Goal: Task Accomplishment & Management: Use online tool/utility

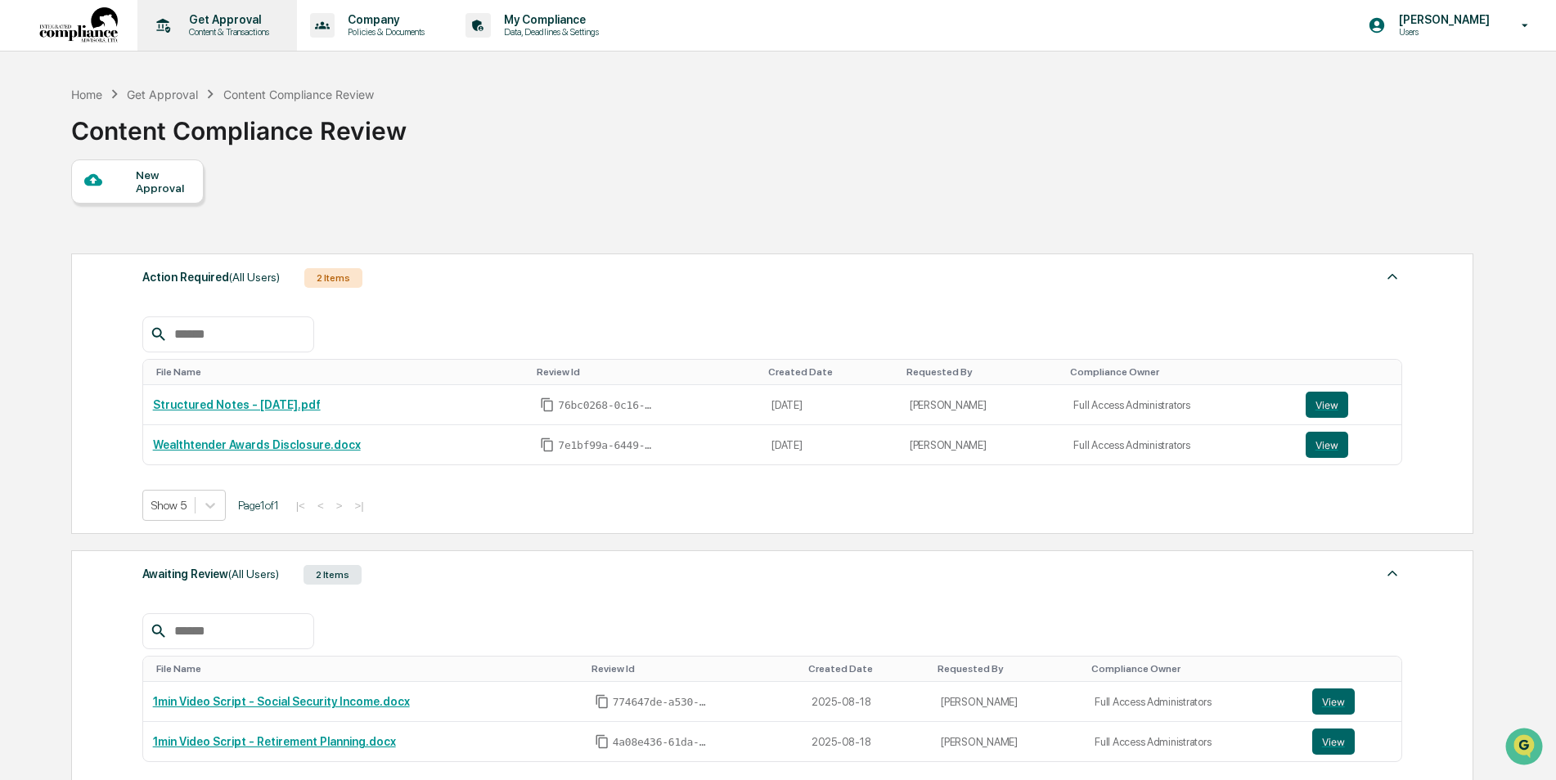
click at [219, 36] on p "Content & Transactions" at bounding box center [226, 31] width 101 height 11
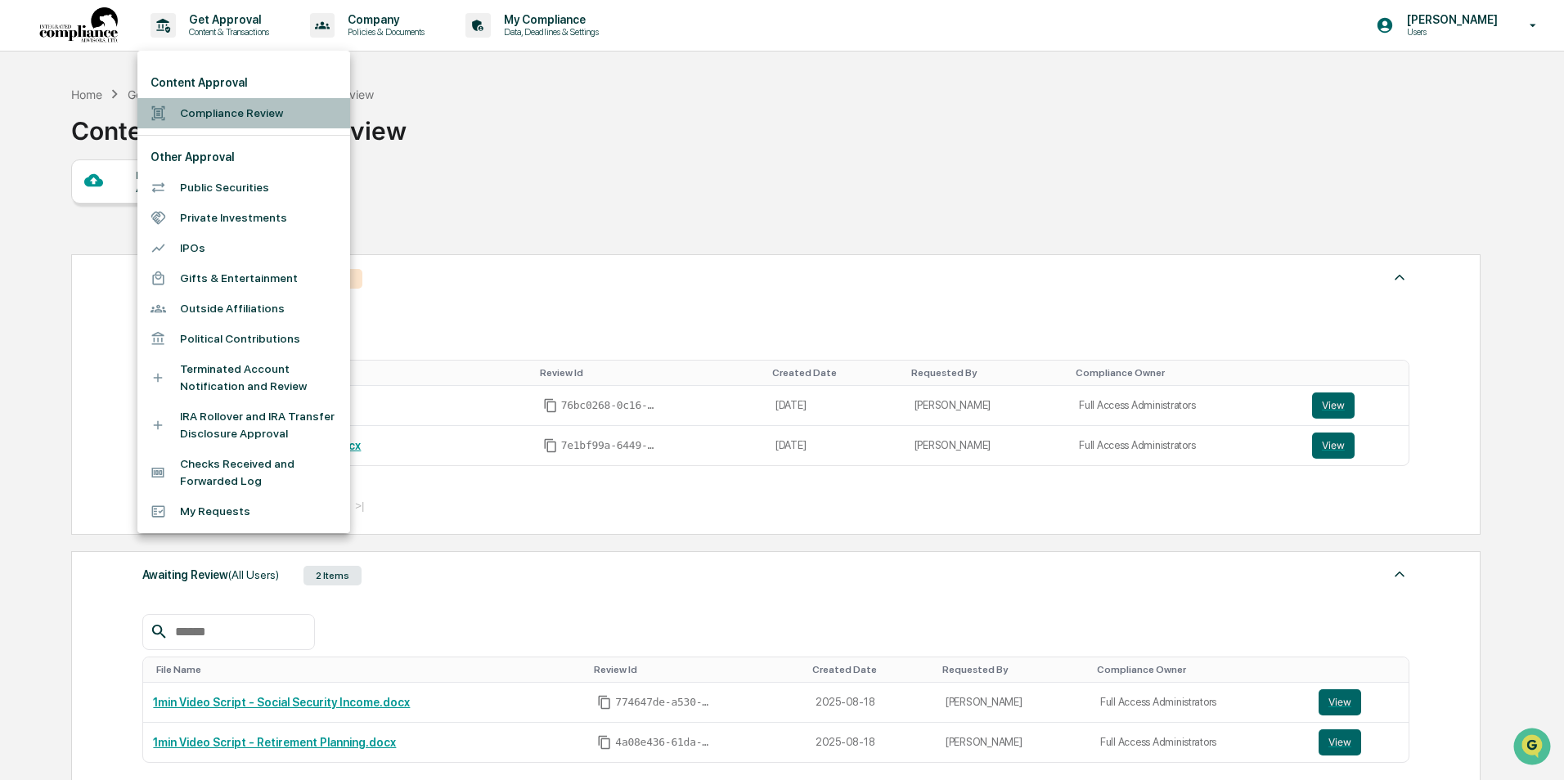
click at [191, 107] on li "Compliance Review" at bounding box center [243, 113] width 213 height 30
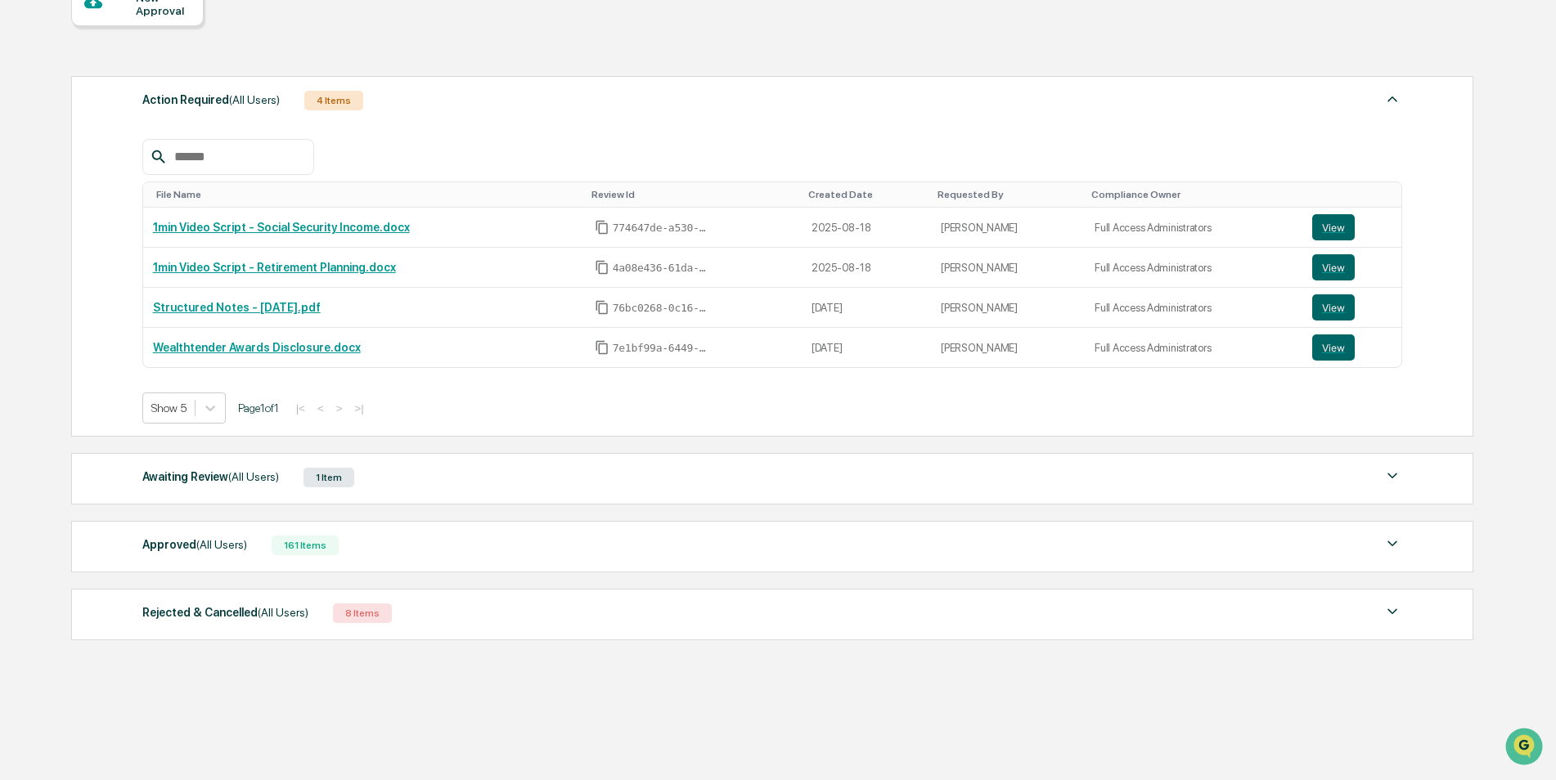
scroll to position [187, 0]
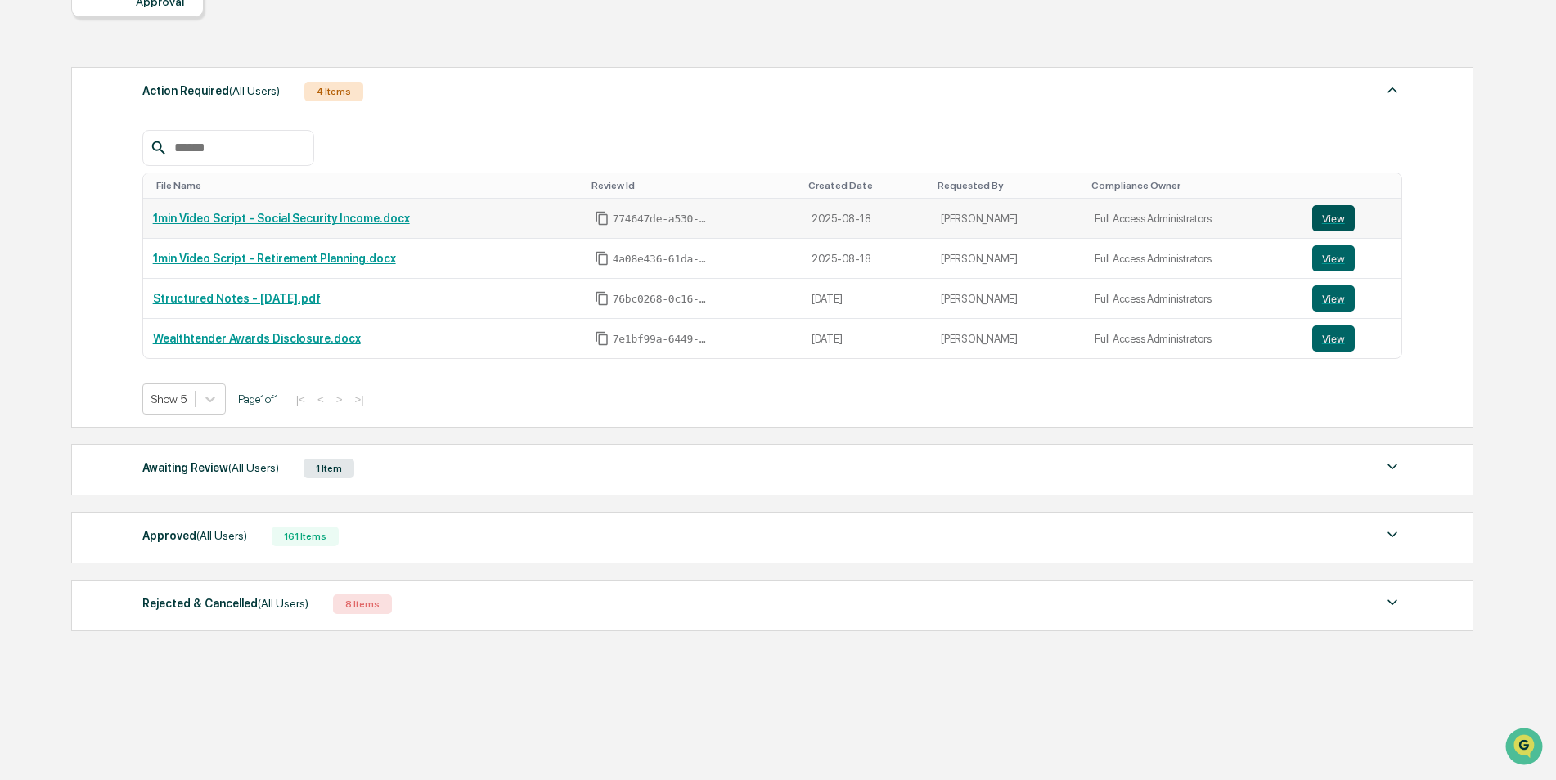
click at [1330, 214] on button "View" at bounding box center [1333, 218] width 43 height 26
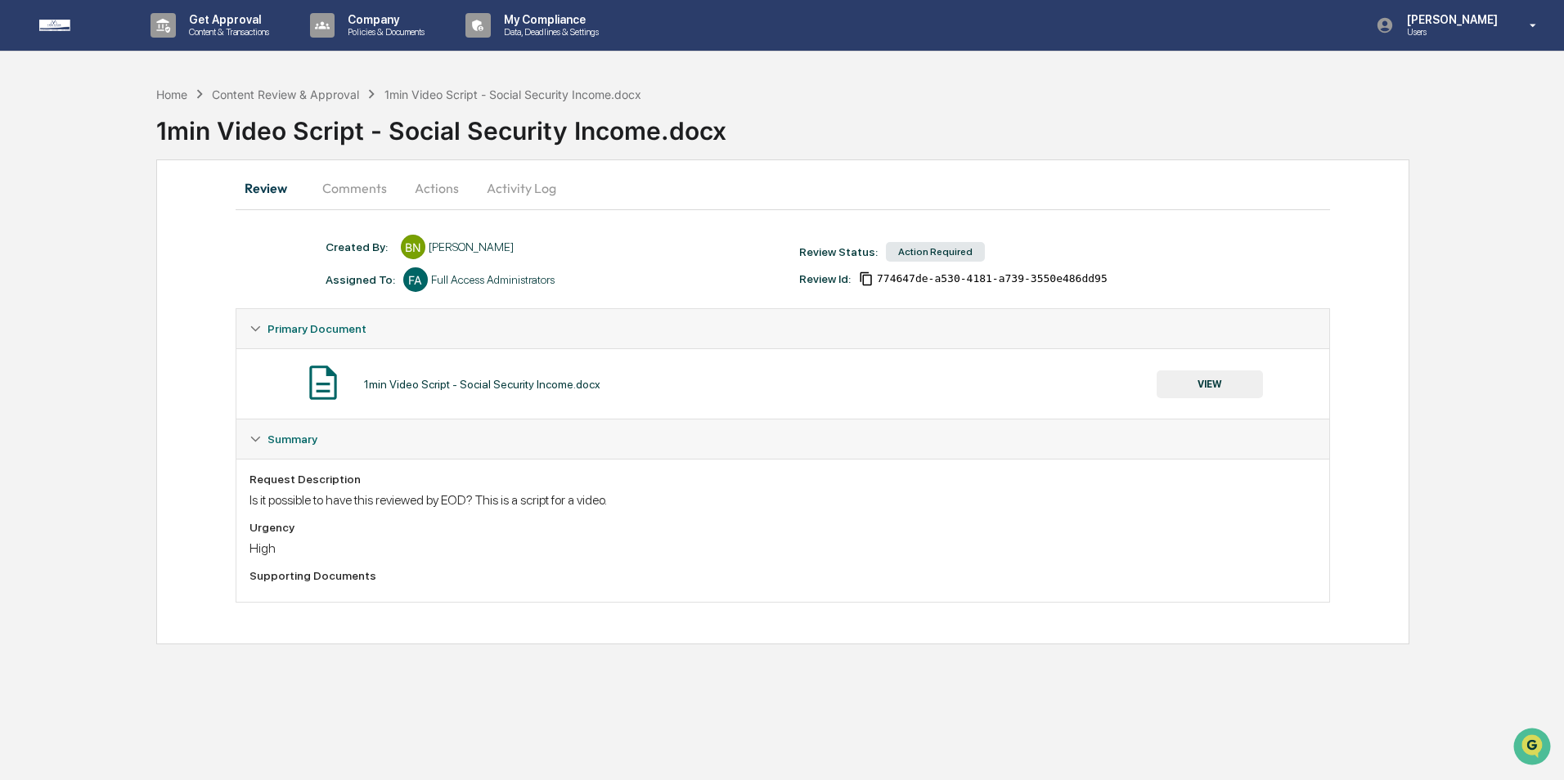
click at [1215, 385] on button "VIEW" at bounding box center [1210, 385] width 106 height 28
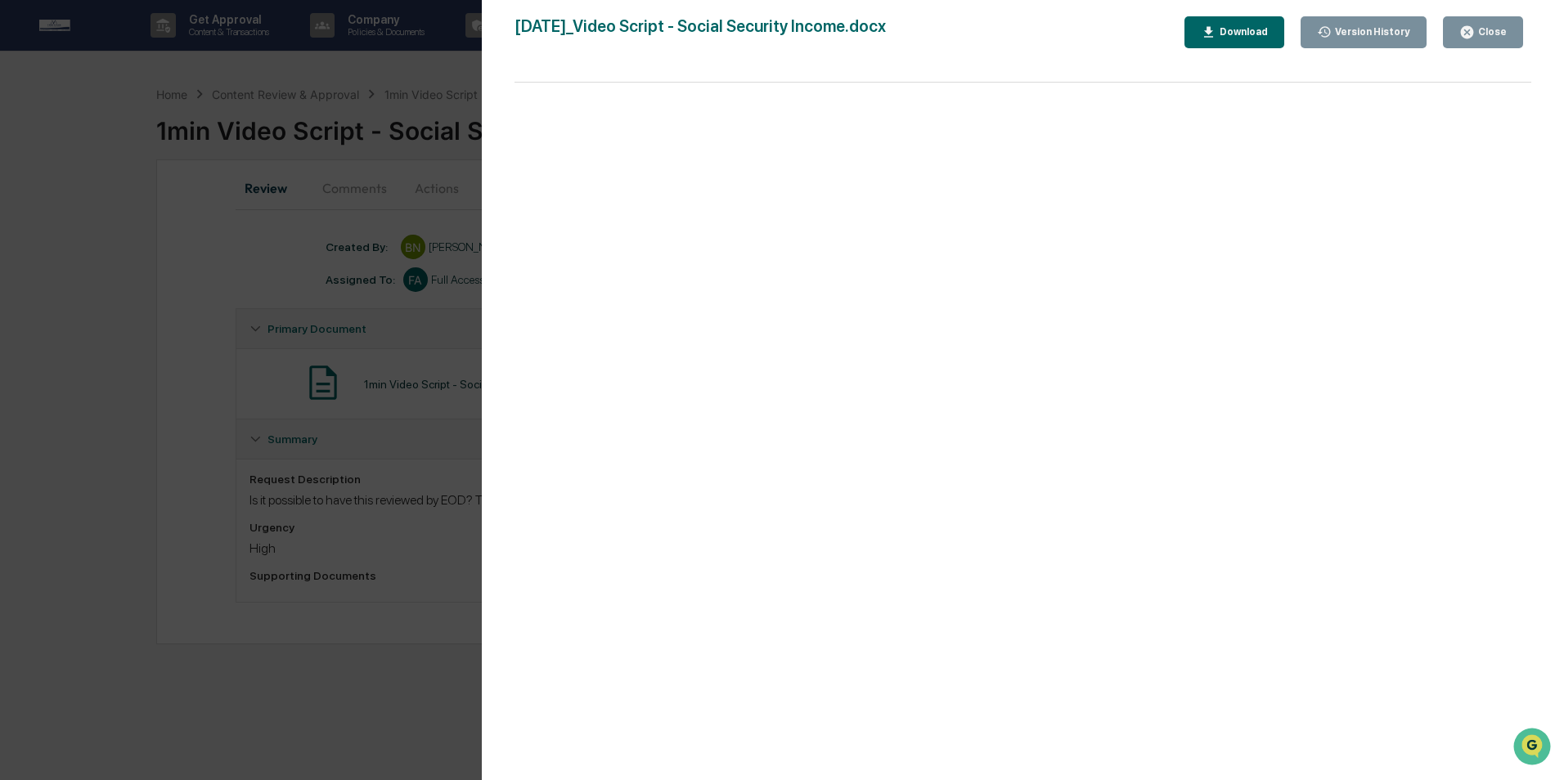
click at [1250, 25] on div "Download" at bounding box center [1234, 33] width 67 height 16
click at [1500, 35] on div "Close" at bounding box center [1491, 31] width 32 height 11
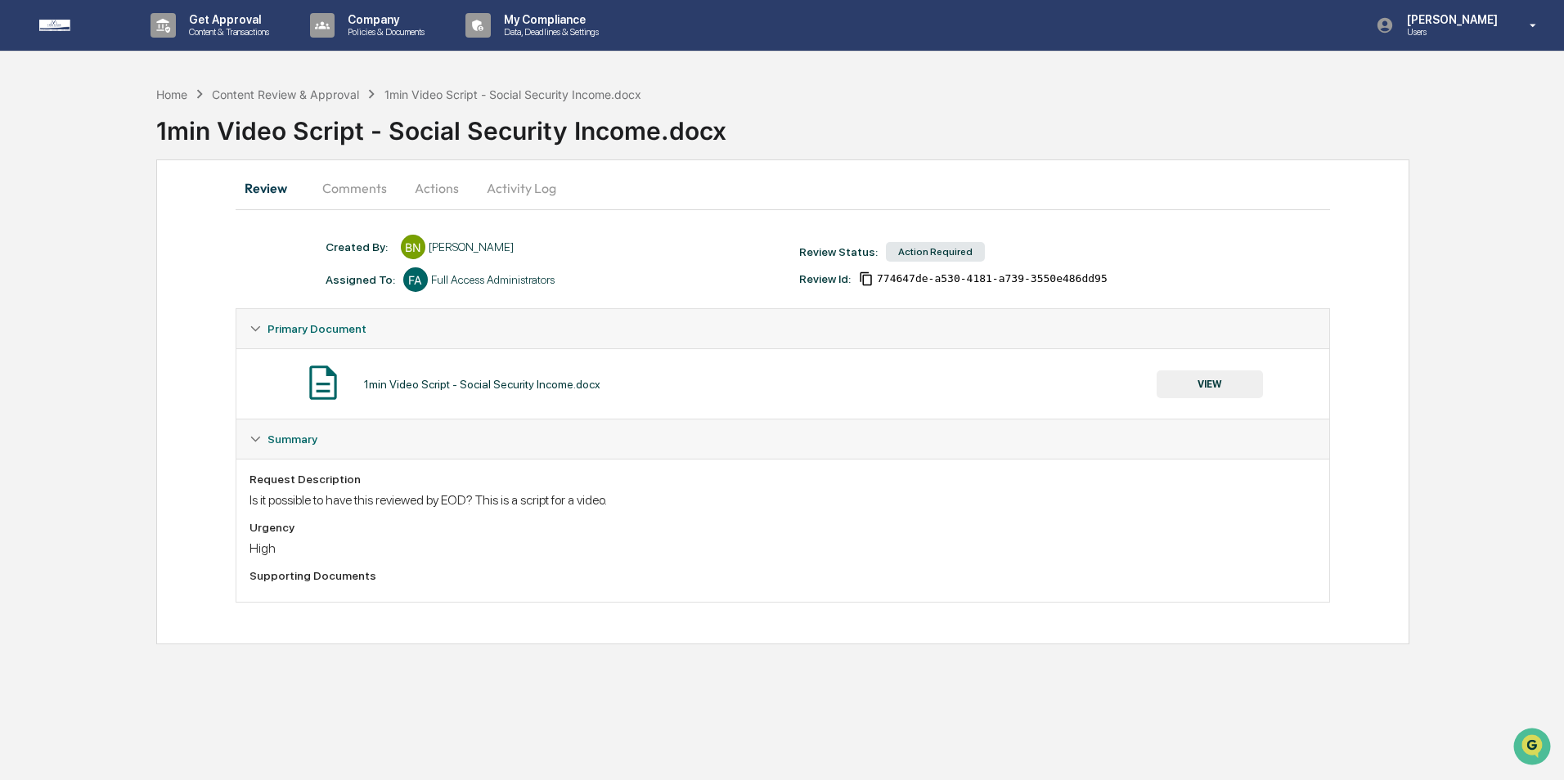
click at [425, 180] on button "Actions" at bounding box center [437, 188] width 74 height 39
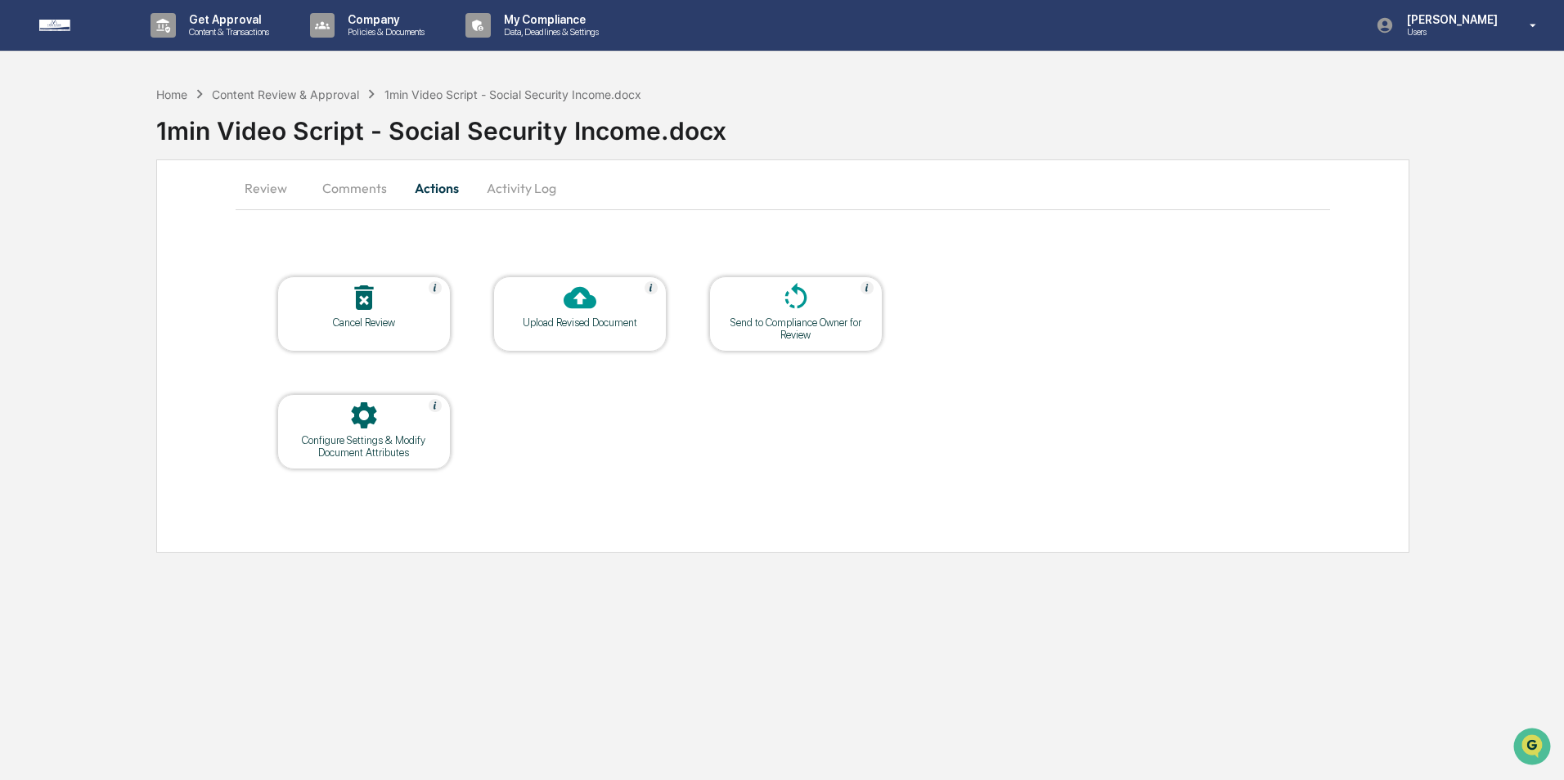
click at [578, 304] on icon at bounding box center [580, 297] width 33 height 33
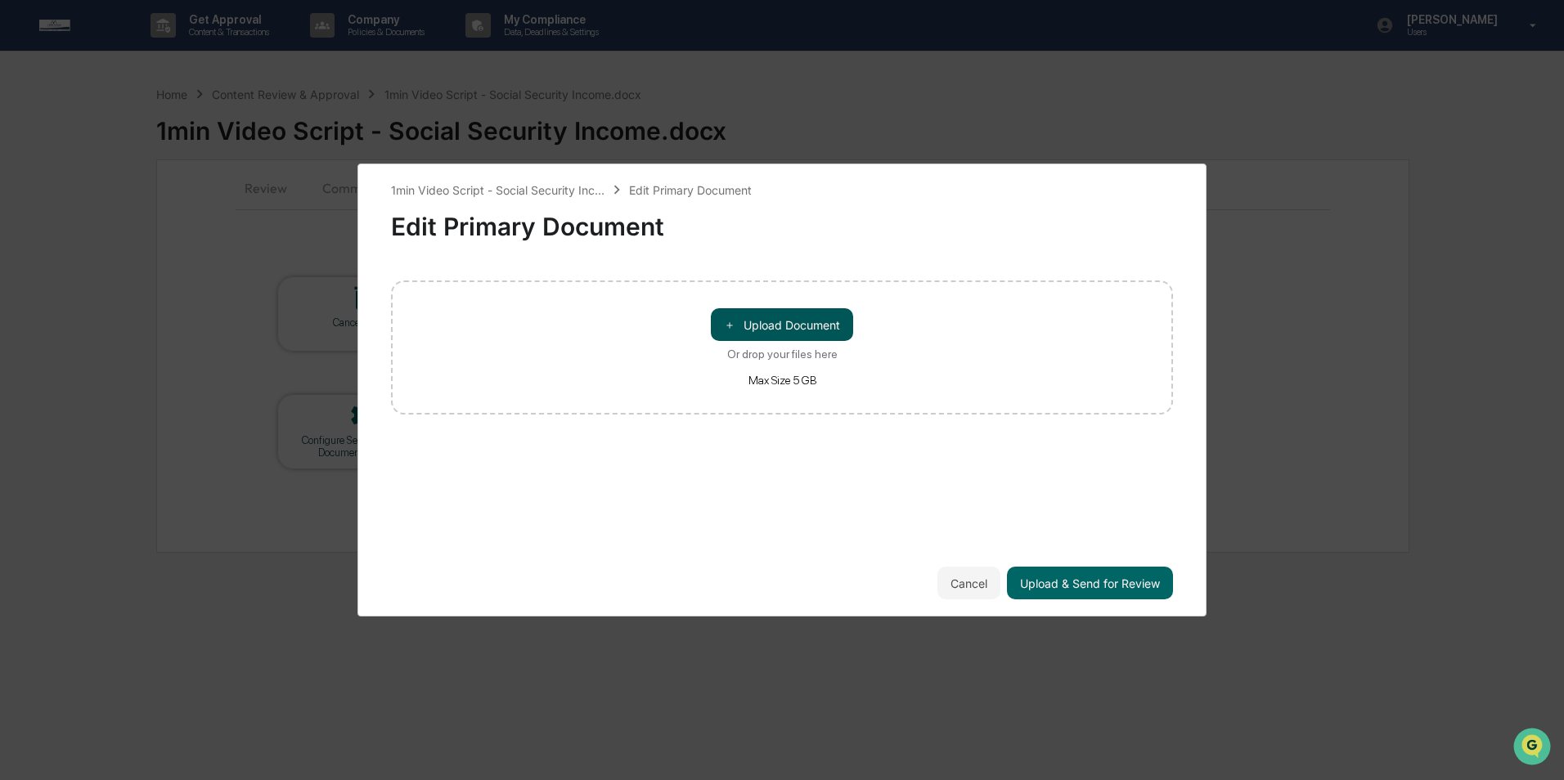
click at [755, 317] on button "＋ Upload Document" at bounding box center [782, 324] width 142 height 33
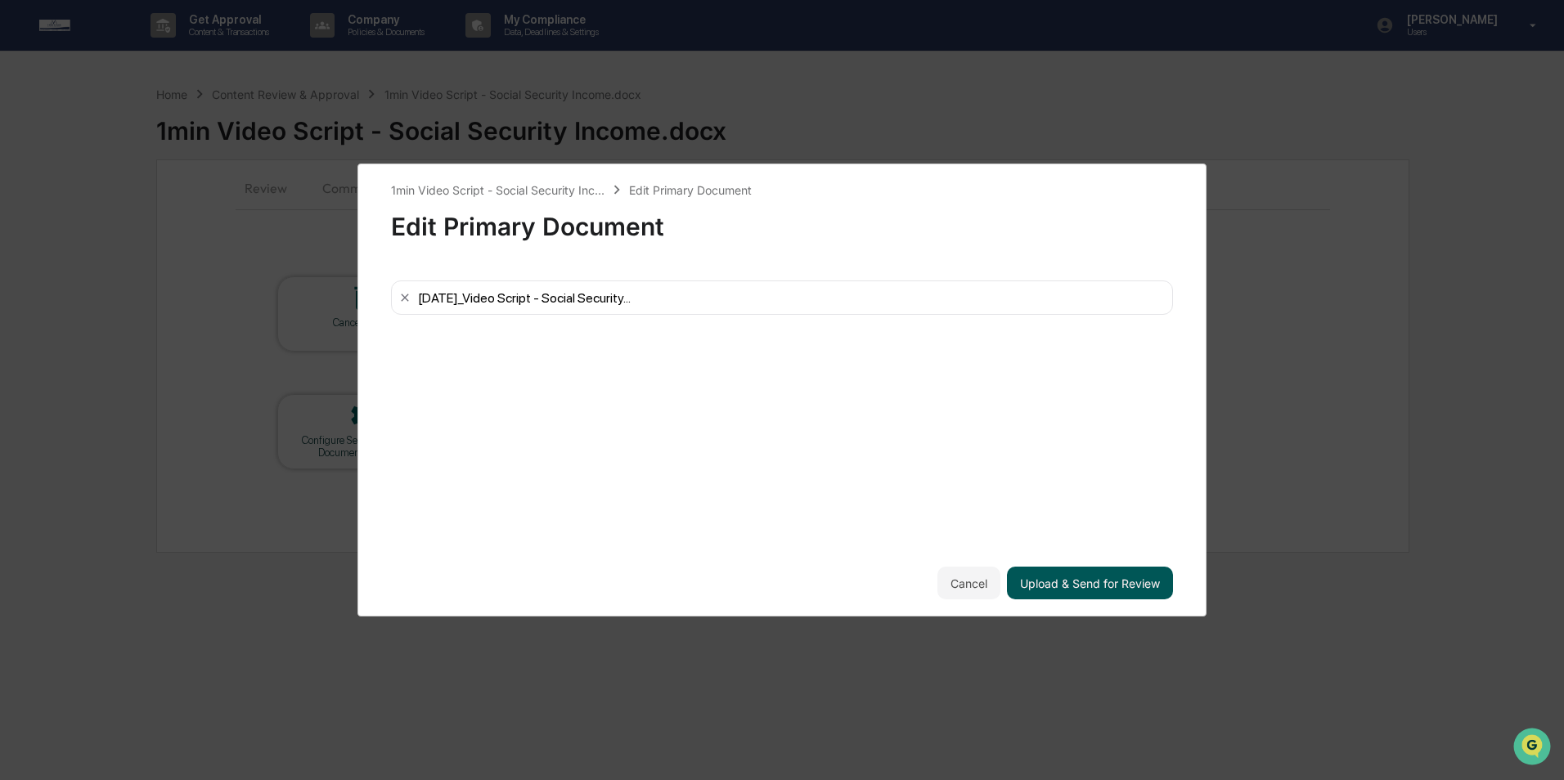
click at [1055, 587] on button "Upload & Send for Review" at bounding box center [1090, 583] width 166 height 33
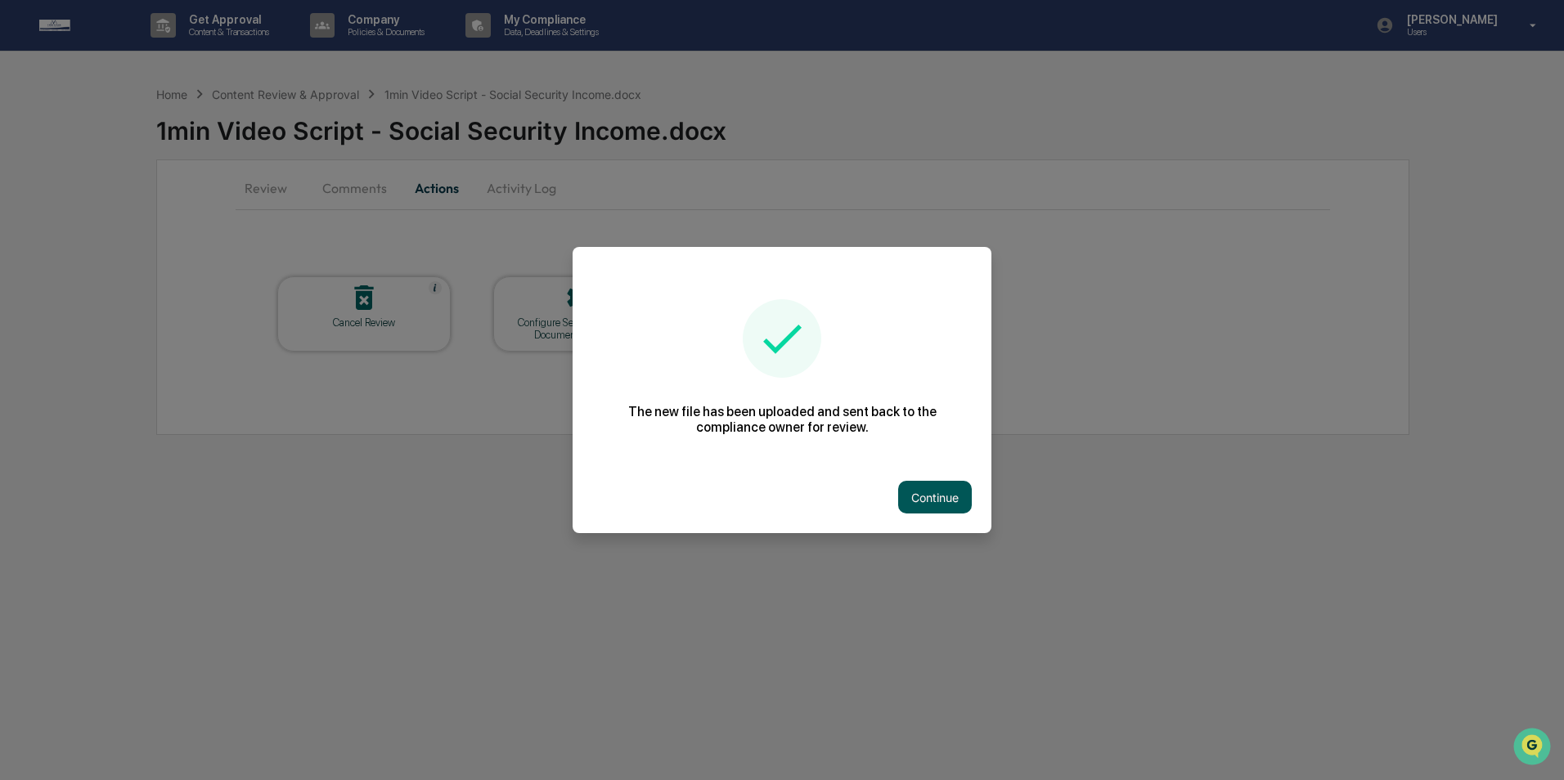
click at [921, 499] on button "Continue" at bounding box center [935, 497] width 74 height 33
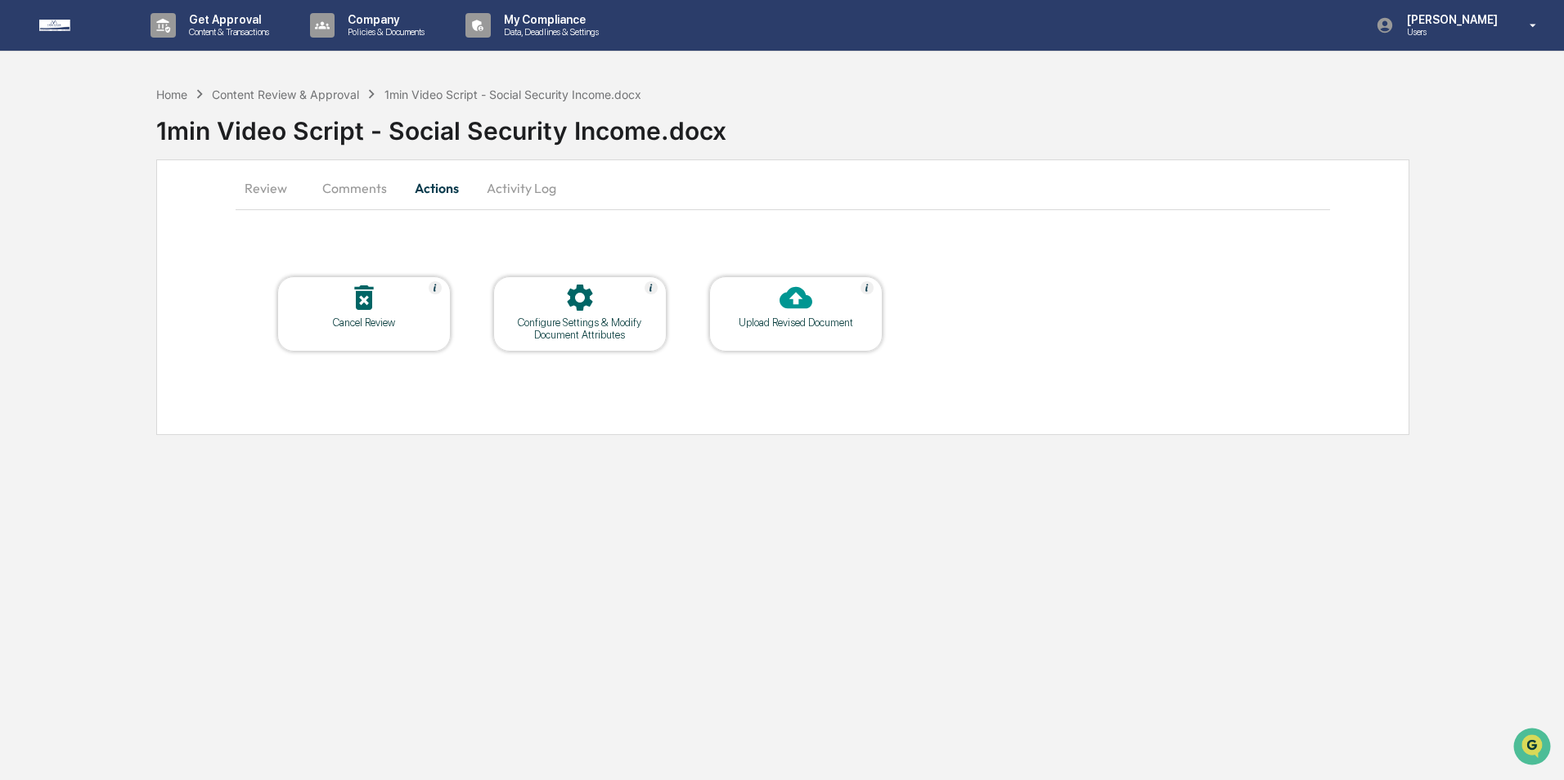
click at [353, 186] on button "Comments" at bounding box center [354, 188] width 91 height 39
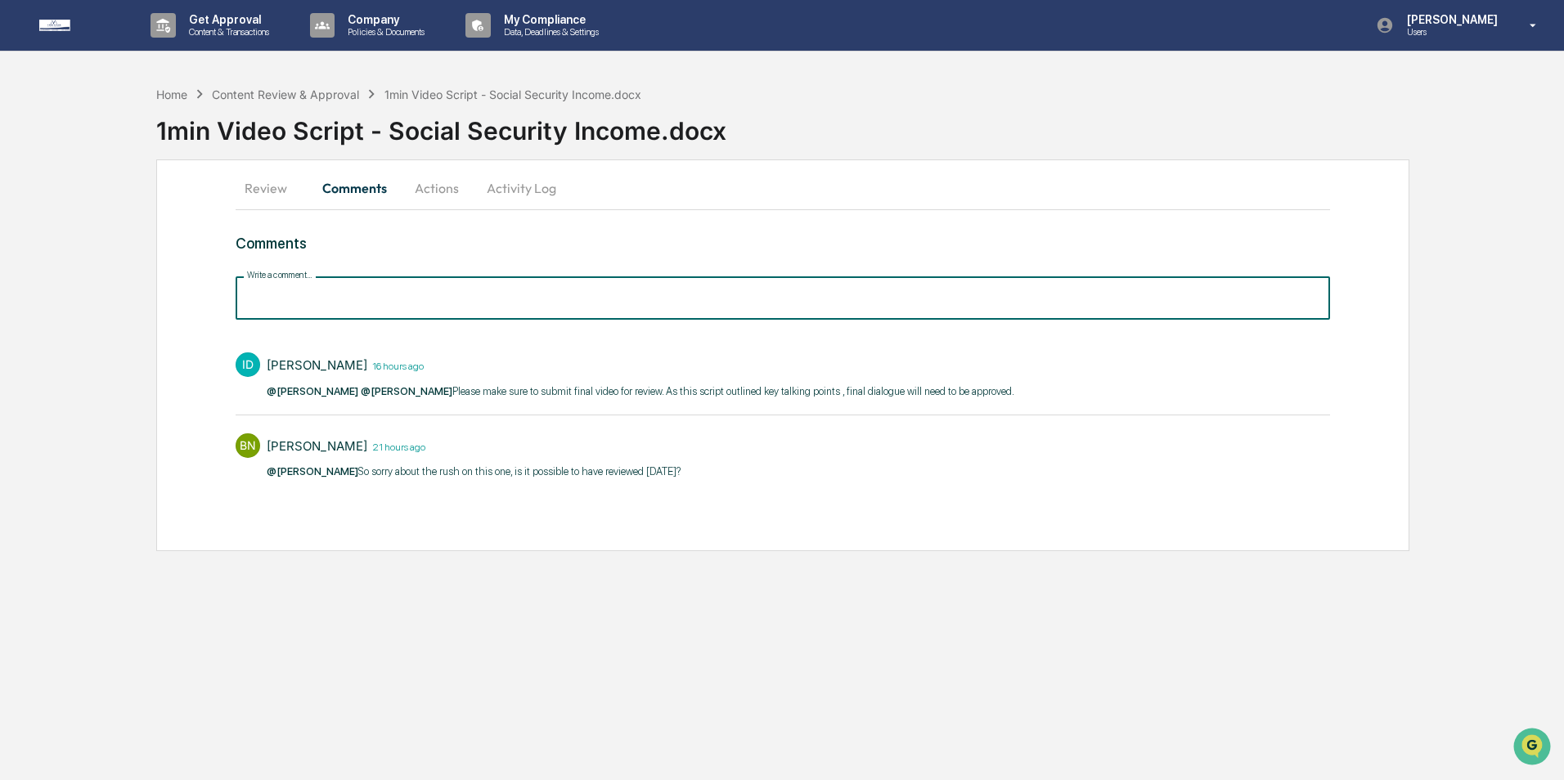
click at [397, 311] on input "Write a comment..." at bounding box center [783, 298] width 1095 height 43
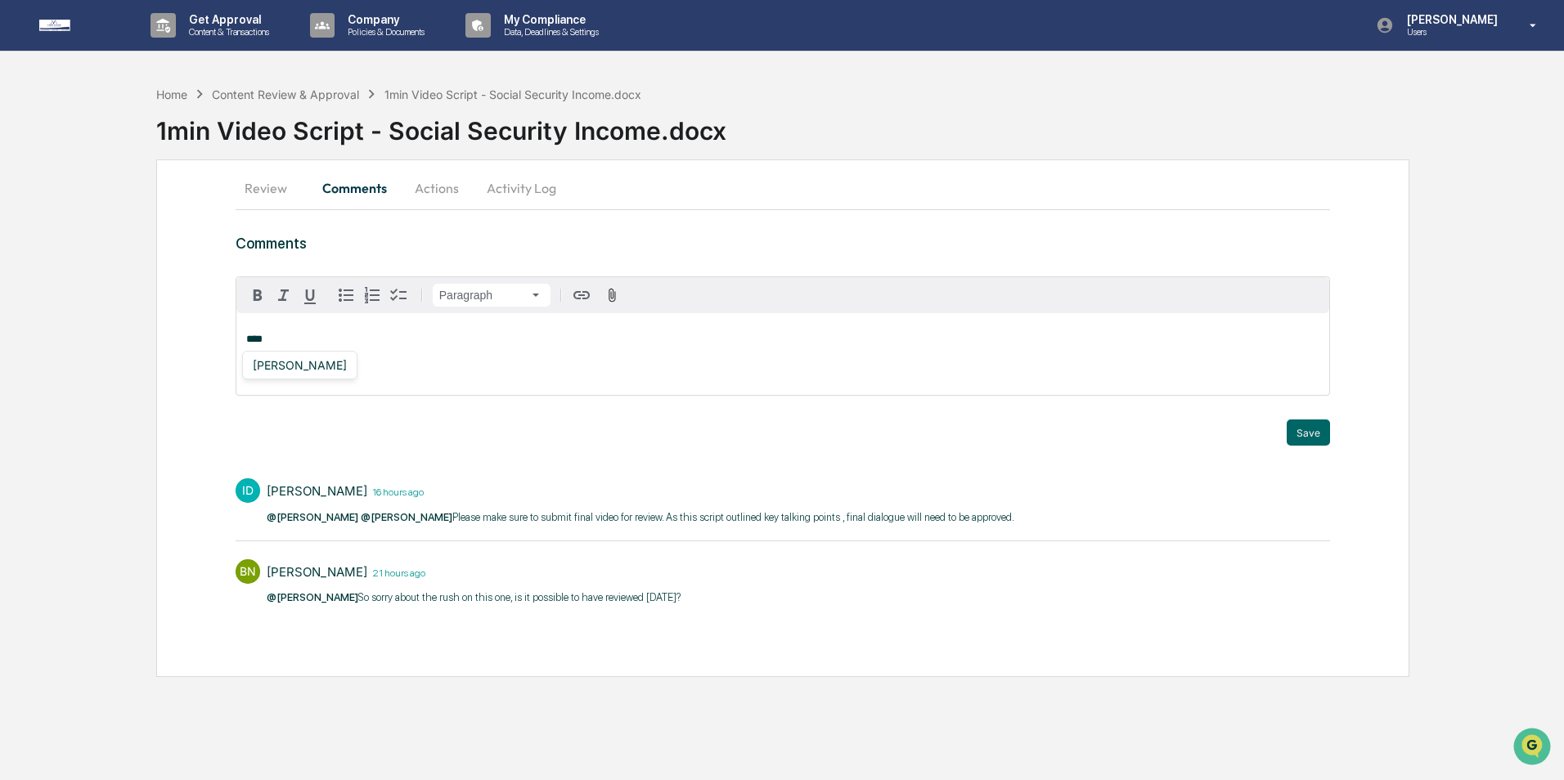
click at [277, 371] on div "Izzy Daboub" at bounding box center [299, 365] width 107 height 20
click at [1307, 421] on button "Save" at bounding box center [1308, 433] width 43 height 26
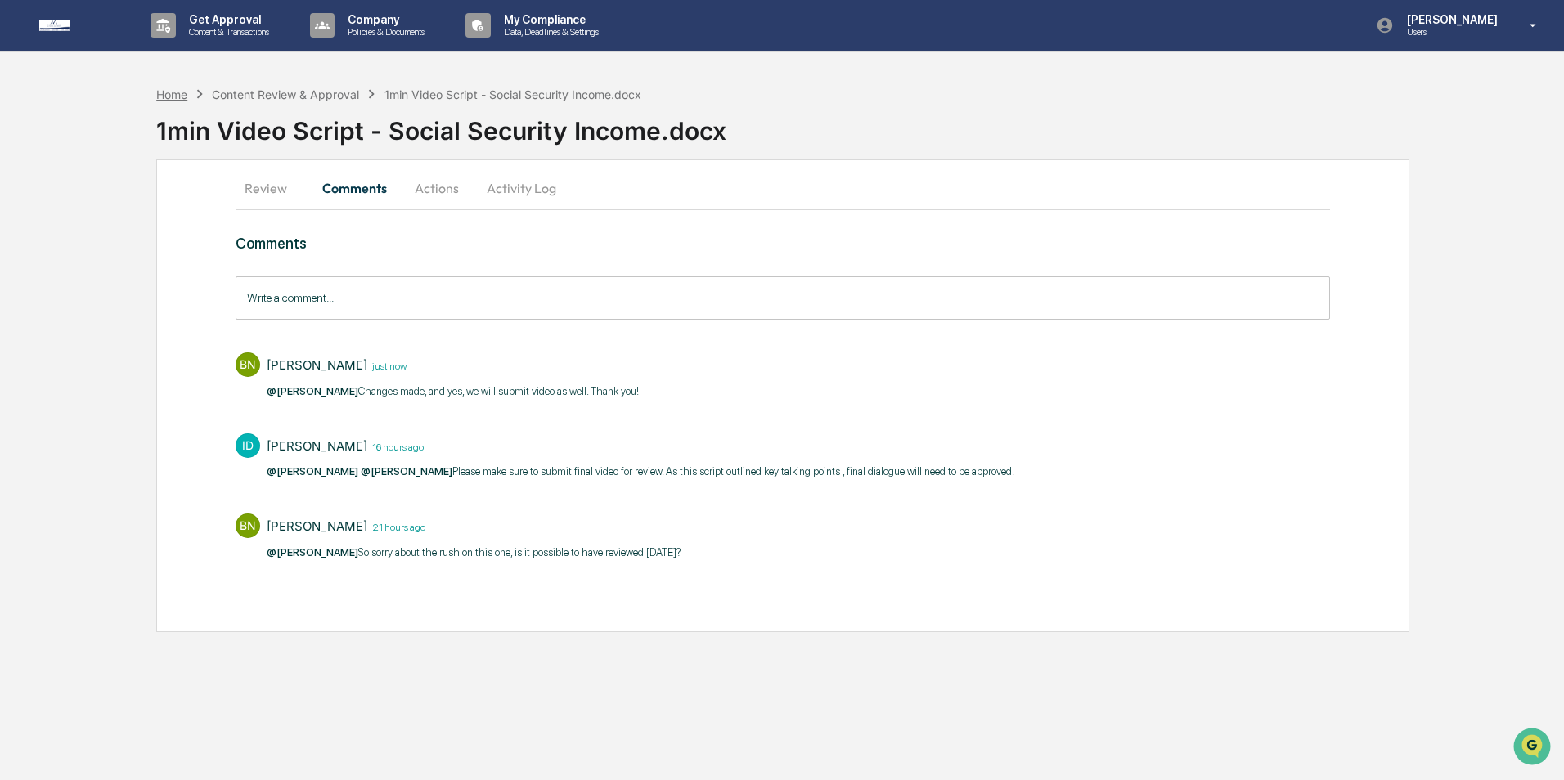
click at [174, 88] on div "Home" at bounding box center [171, 95] width 31 height 14
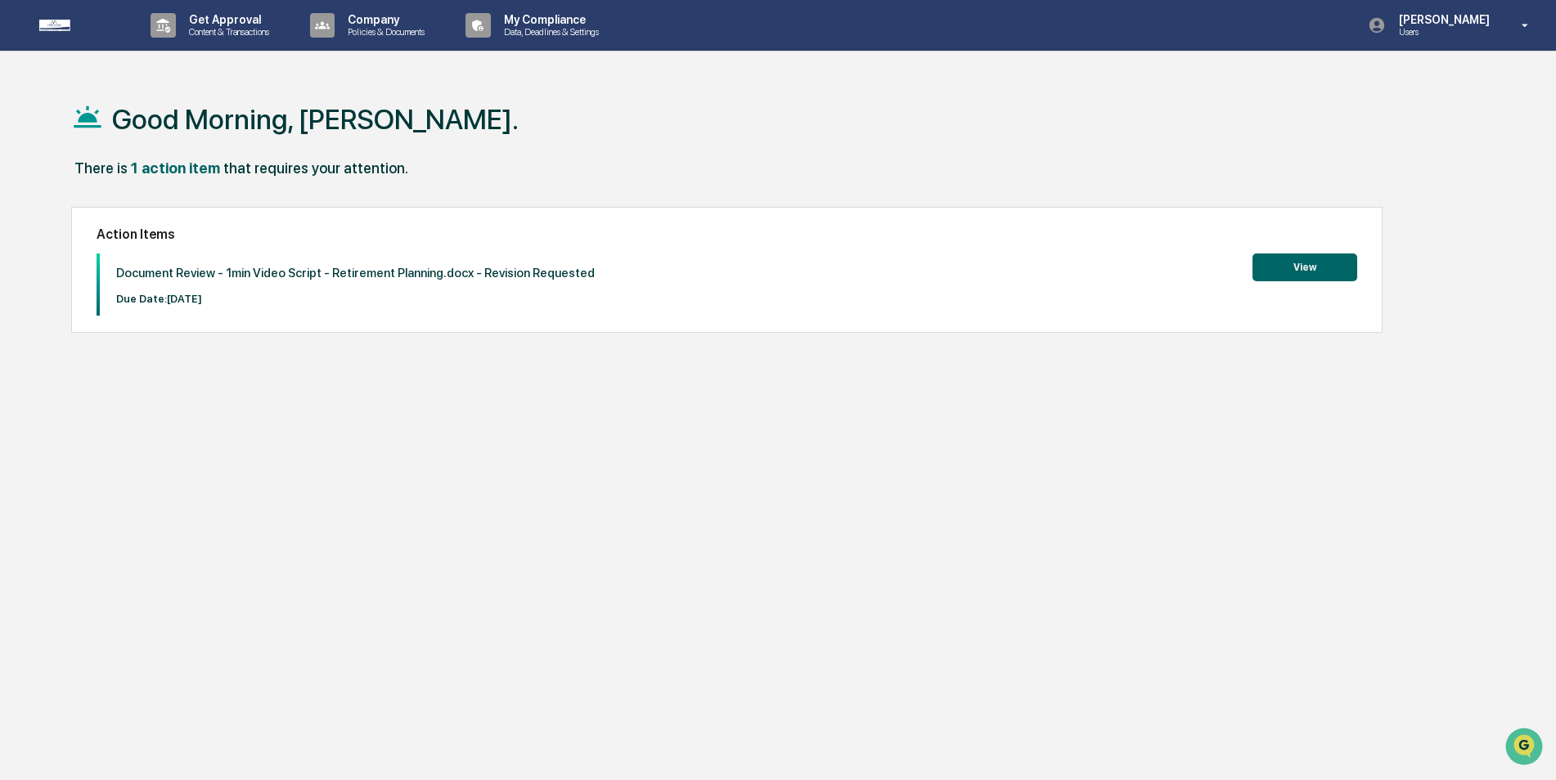
click at [1299, 267] on button "View" at bounding box center [1305, 268] width 105 height 28
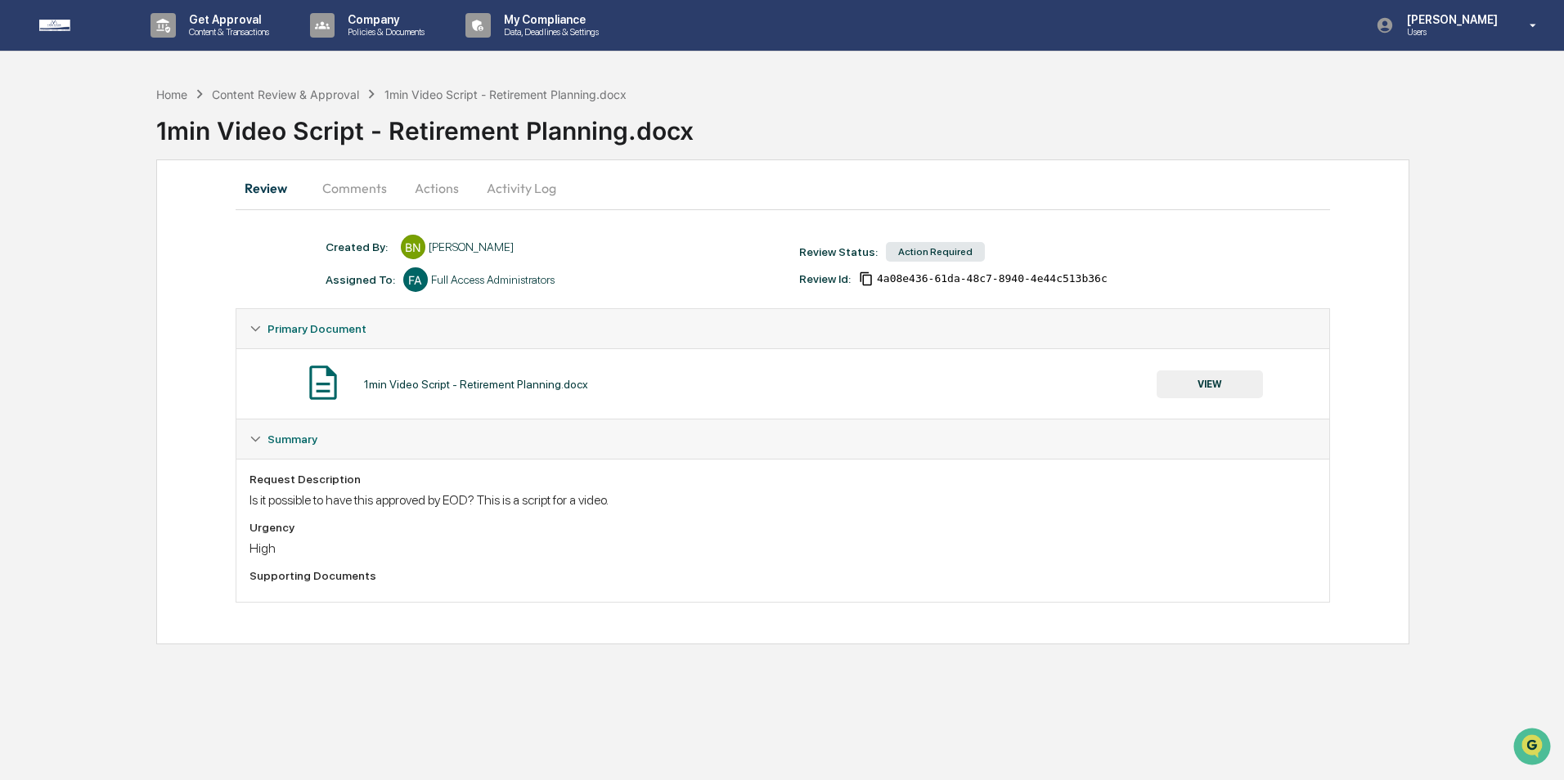
click at [1219, 385] on button "VIEW" at bounding box center [1210, 385] width 106 height 28
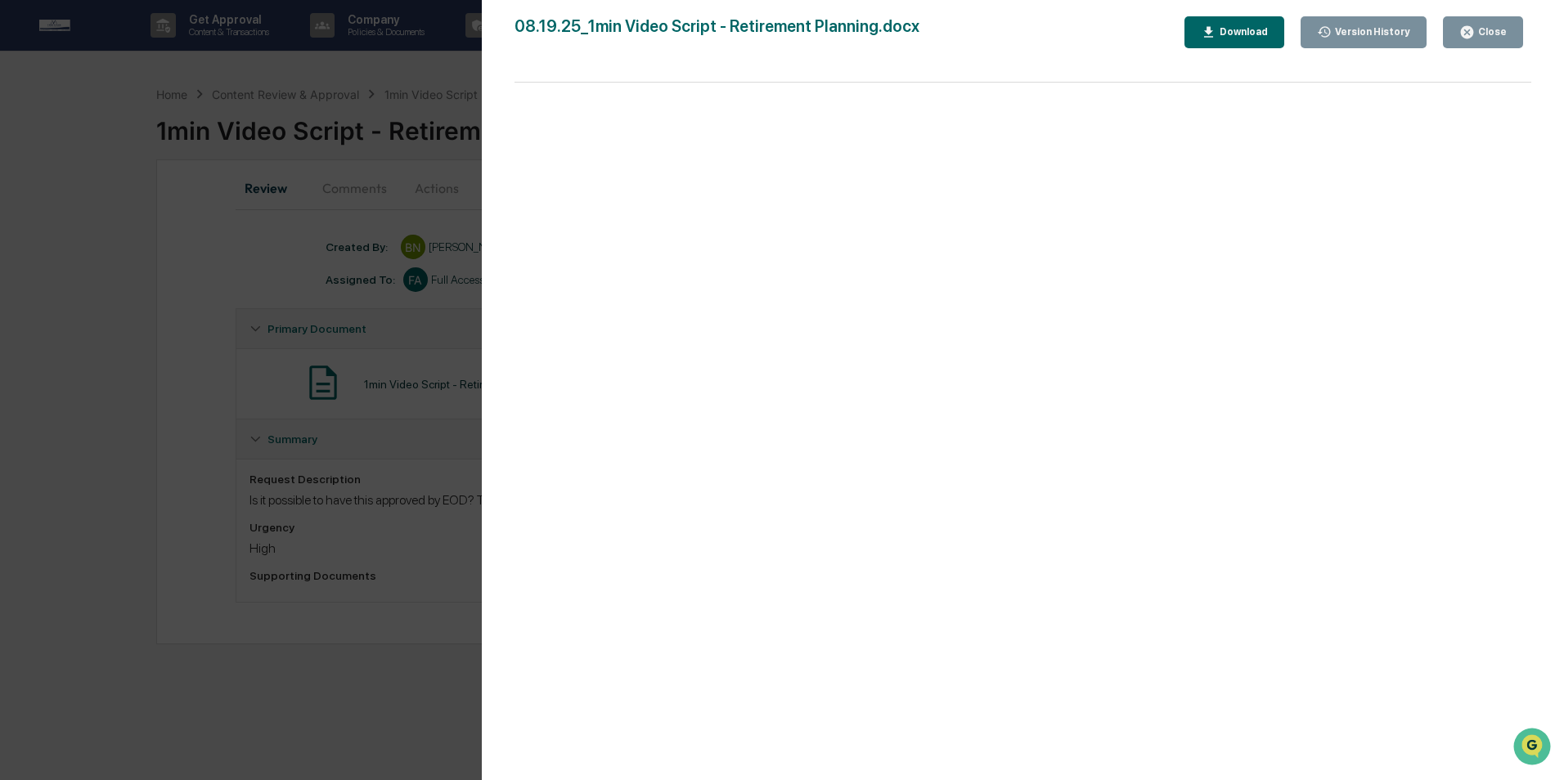
click at [1263, 44] on button "Download" at bounding box center [1235, 32] width 100 height 32
click at [1486, 22] on button "Close" at bounding box center [1483, 32] width 80 height 32
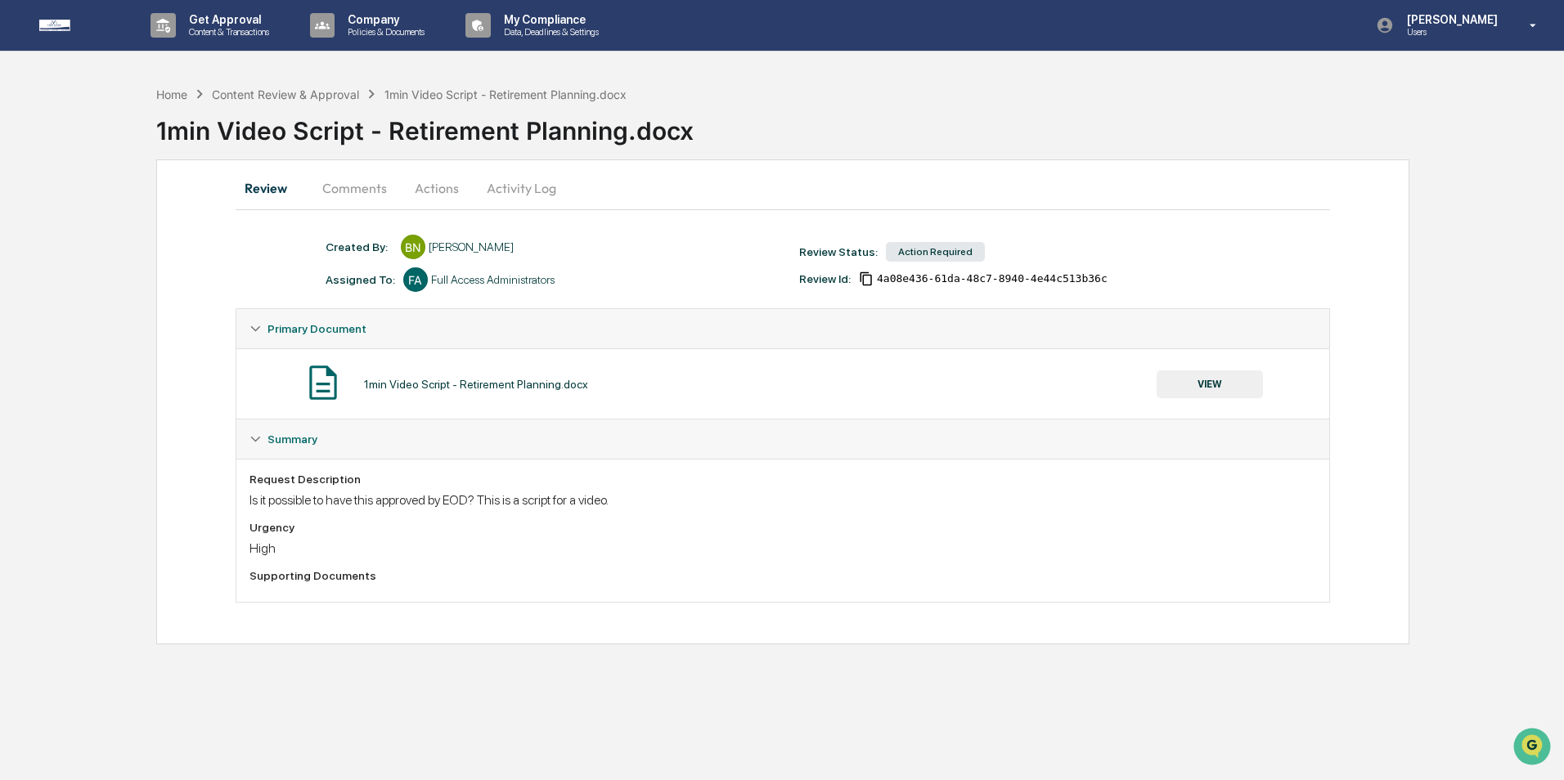
click at [439, 189] on button "Actions" at bounding box center [437, 188] width 74 height 39
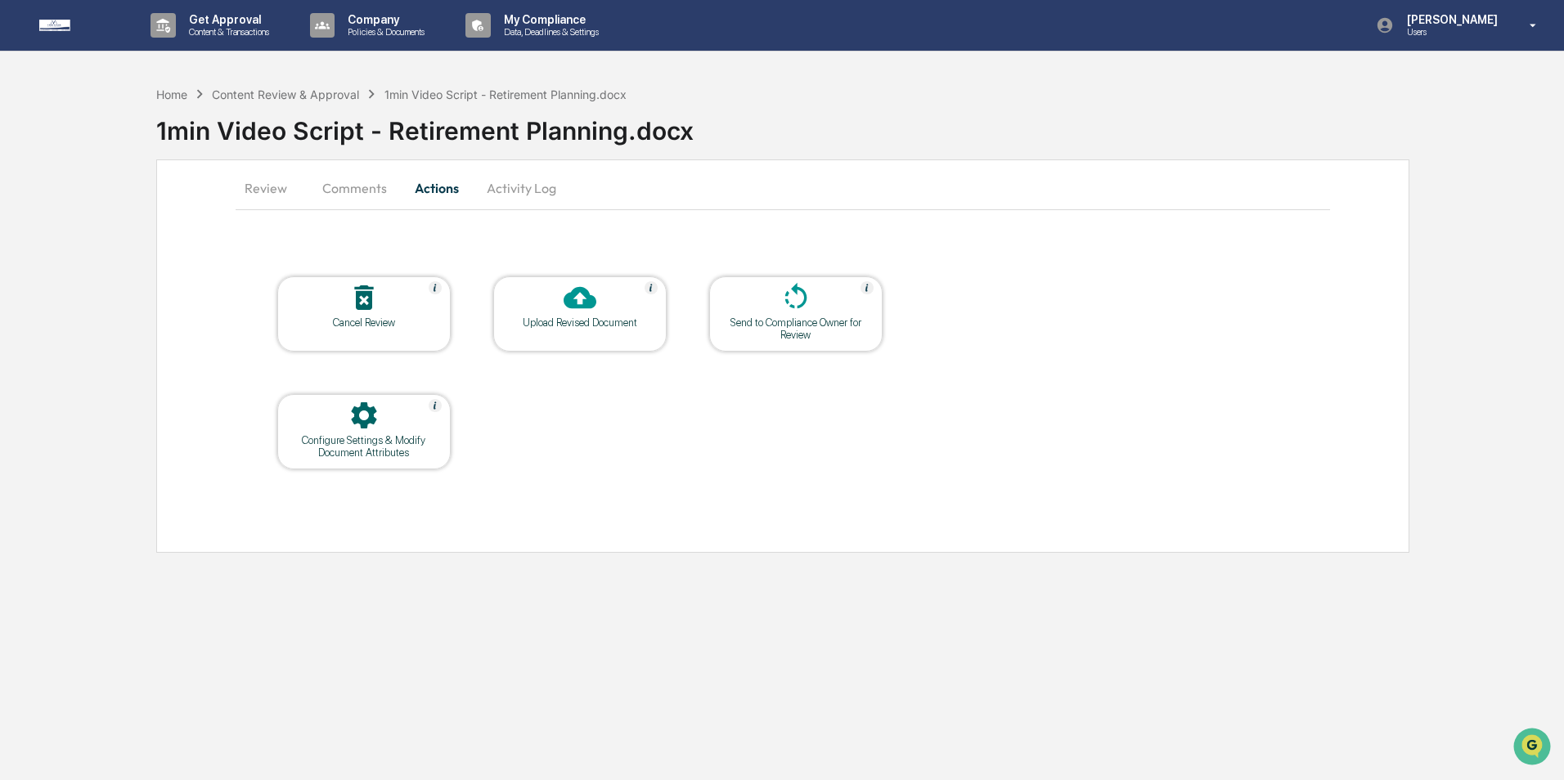
click at [613, 311] on div at bounding box center [580, 298] width 164 height 35
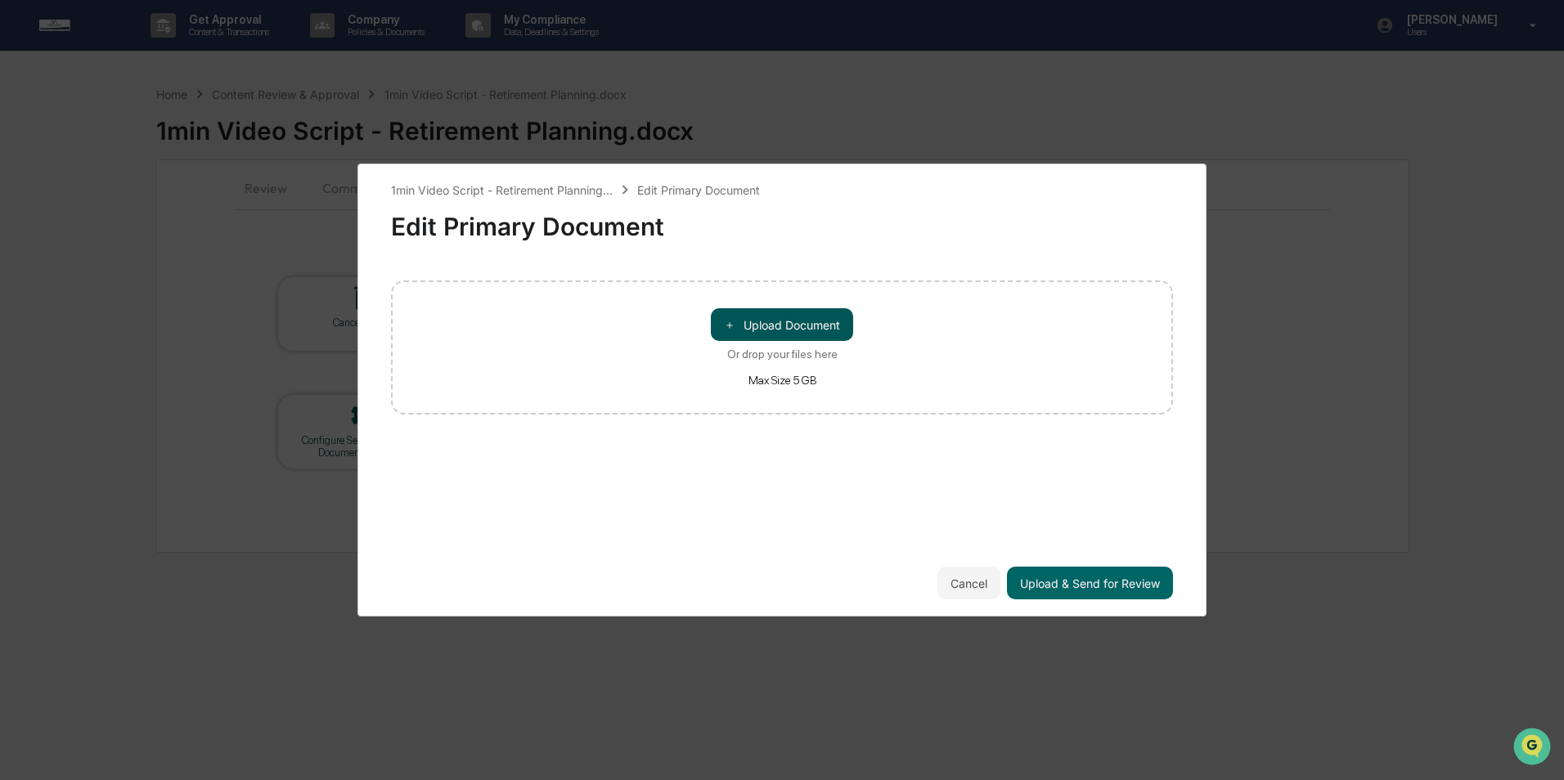
click at [786, 332] on button "＋ Upload Document" at bounding box center [782, 324] width 142 height 33
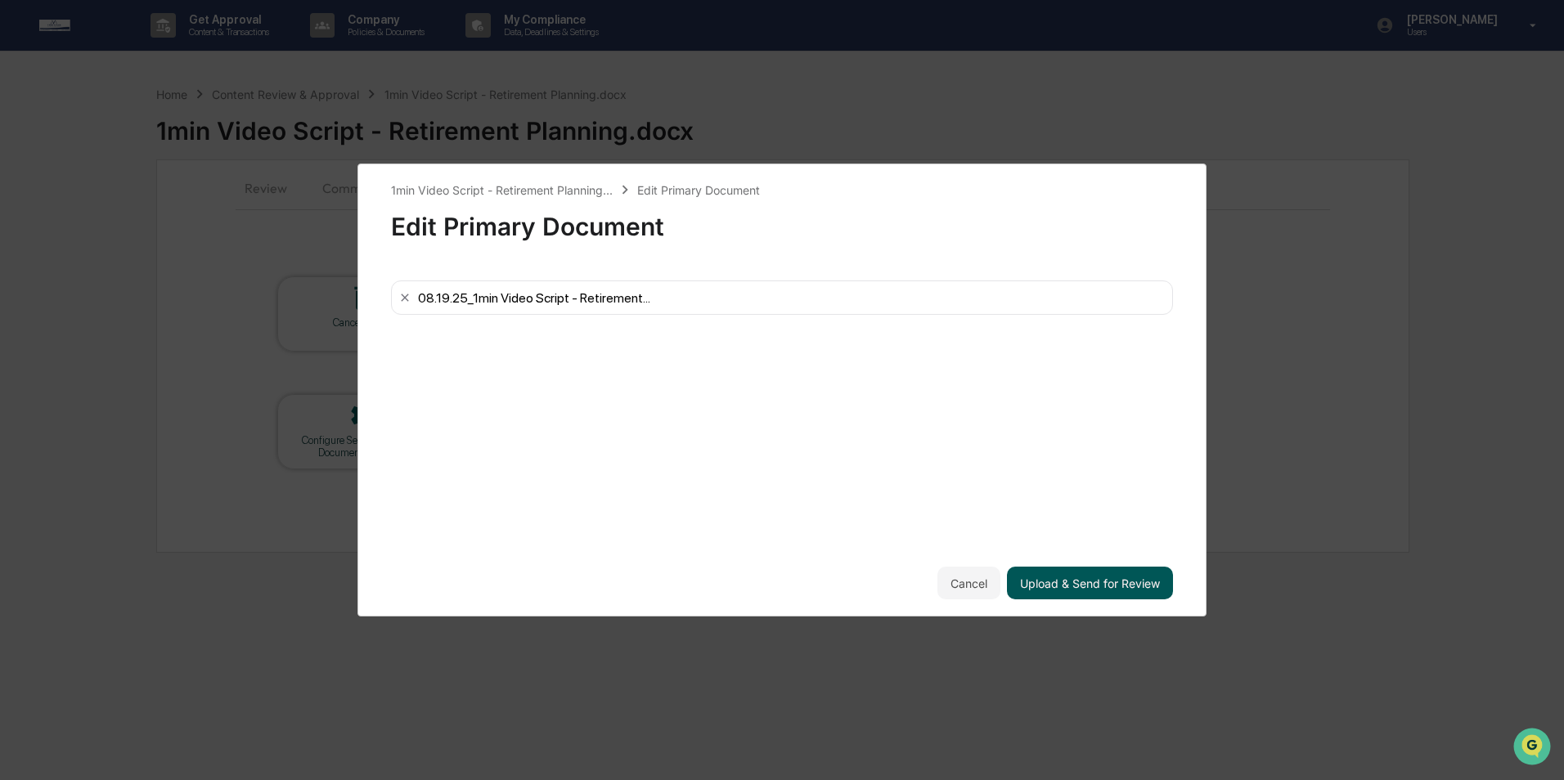
click at [1037, 575] on button "Upload & Send for Review" at bounding box center [1090, 583] width 166 height 33
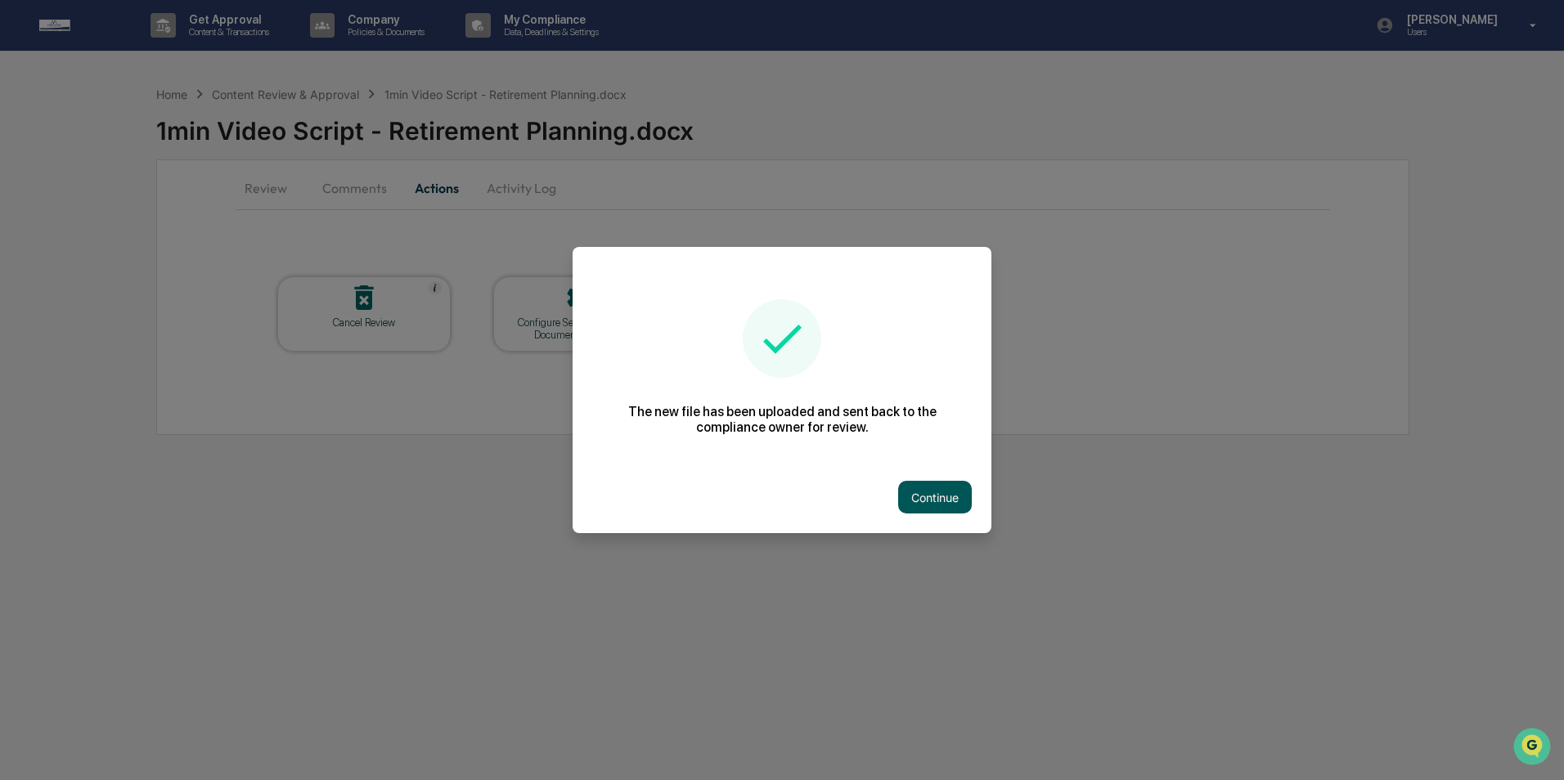
click at [939, 497] on button "Continue" at bounding box center [935, 497] width 74 height 33
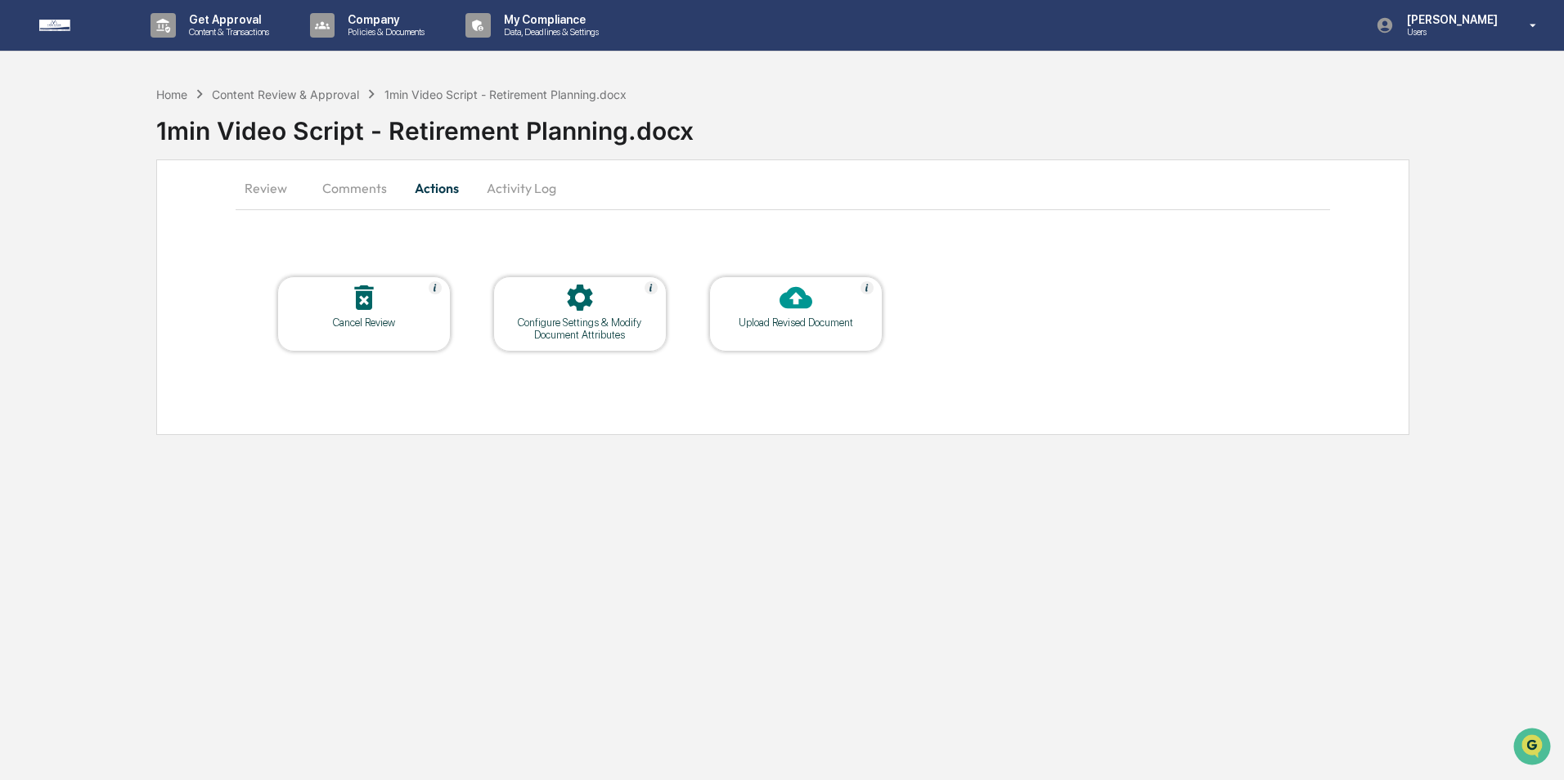
click at [372, 184] on button "Comments" at bounding box center [354, 188] width 91 height 39
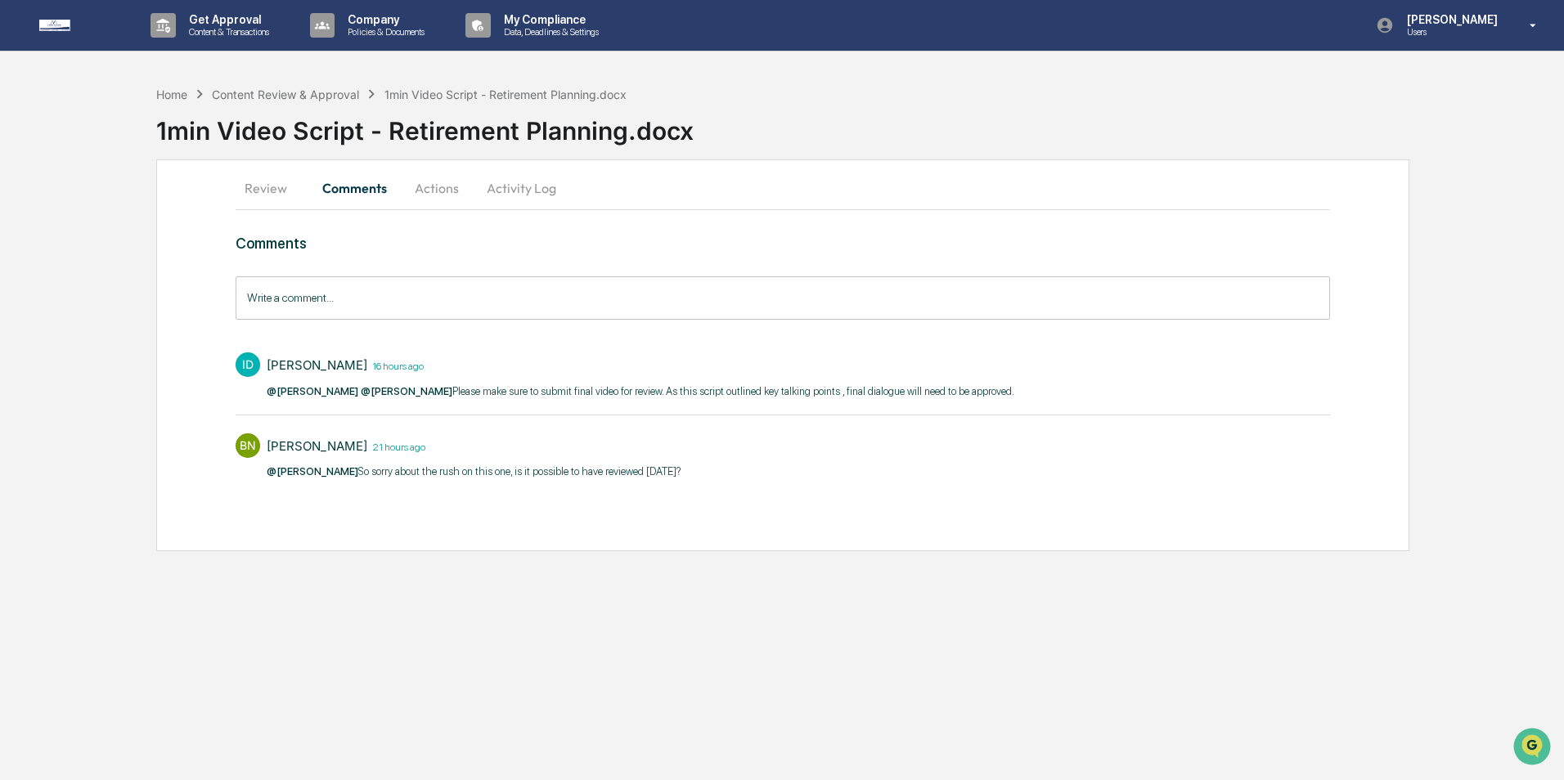
click at [487, 294] on input "Write a comment..." at bounding box center [783, 298] width 1095 height 43
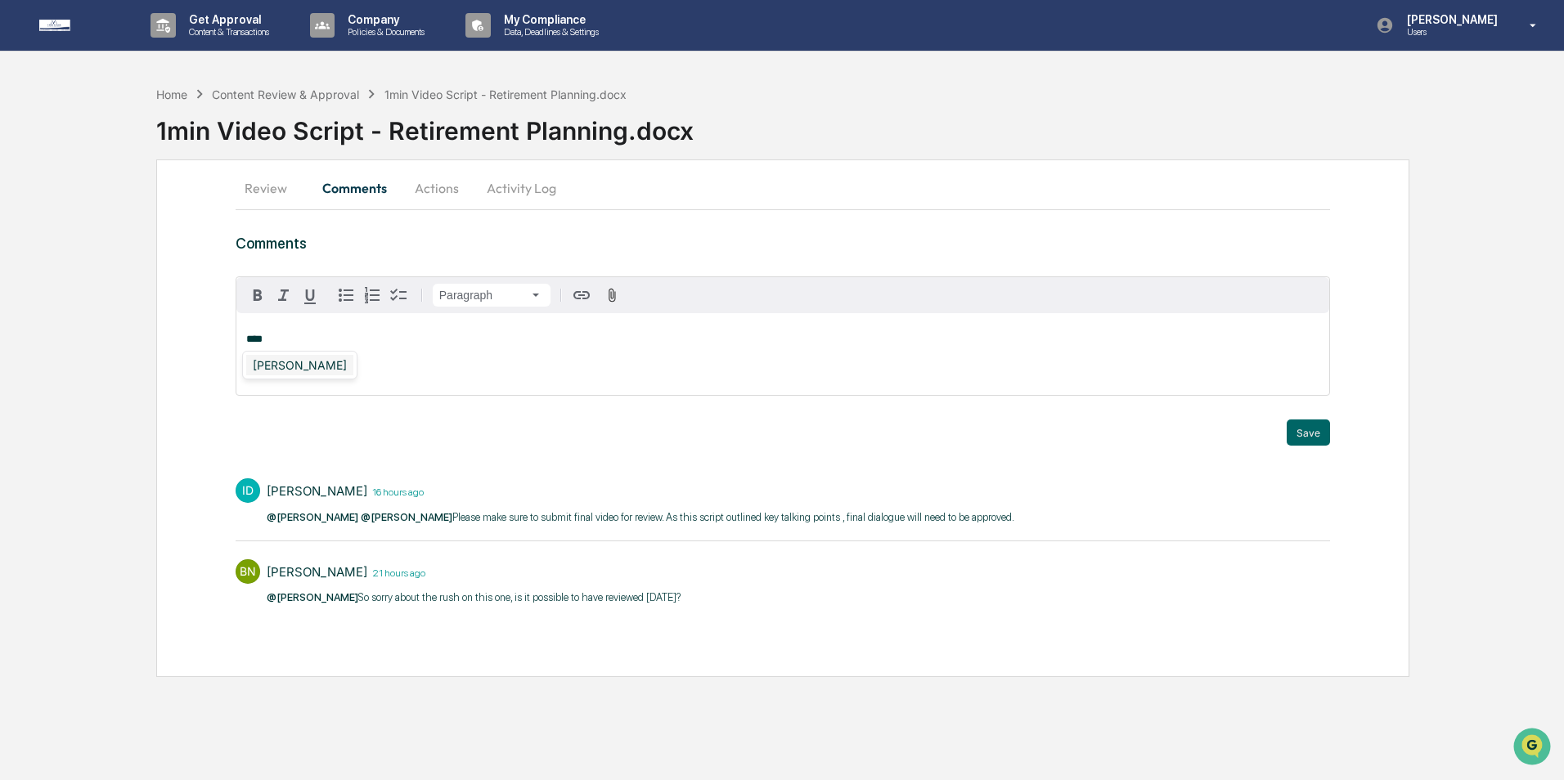
click at [290, 367] on div "Izzy Daboub" at bounding box center [299, 365] width 107 height 20
click at [1311, 433] on button "Save" at bounding box center [1308, 433] width 43 height 26
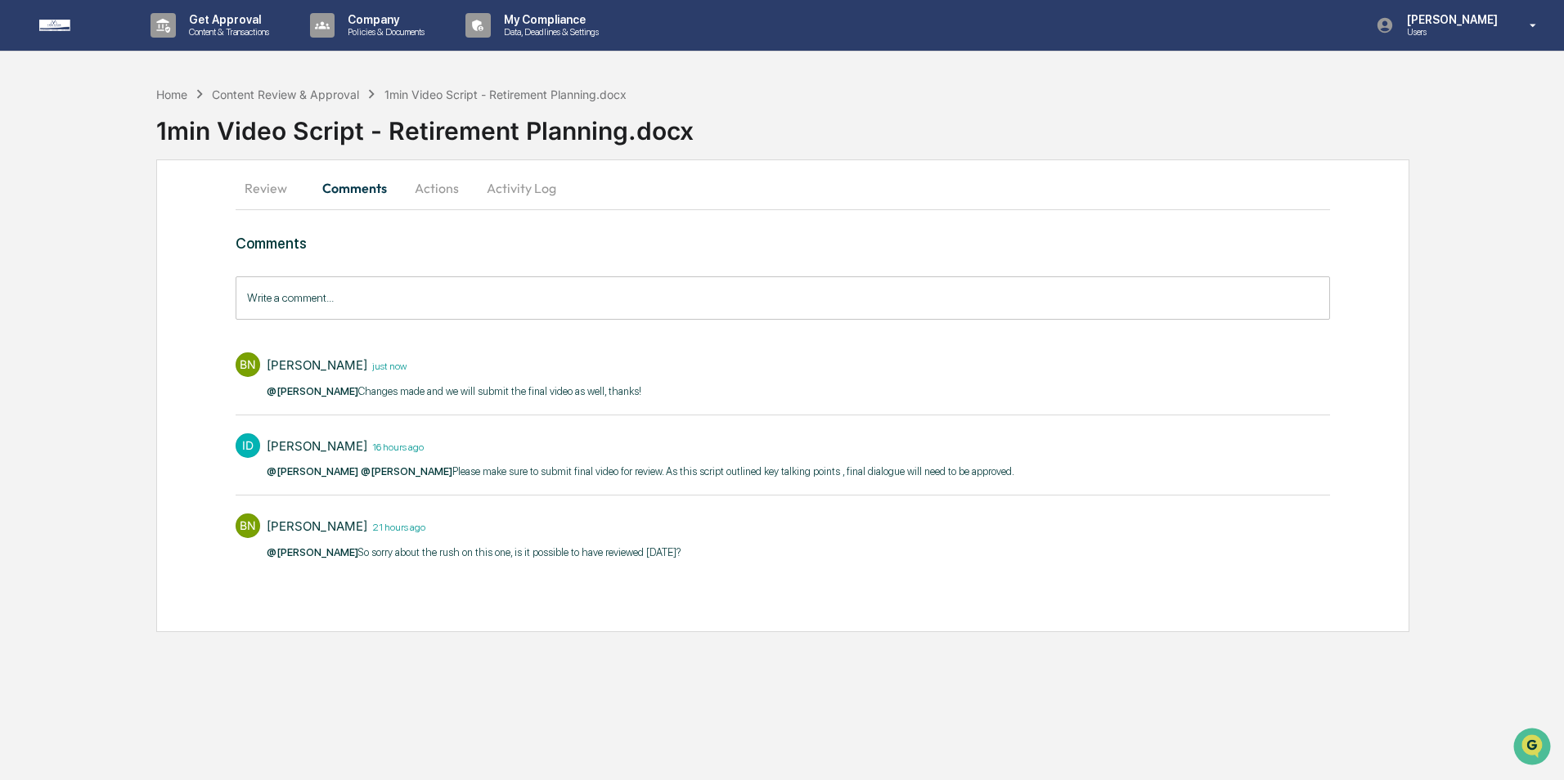
click at [298, 201] on button "Review" at bounding box center [273, 188] width 74 height 39
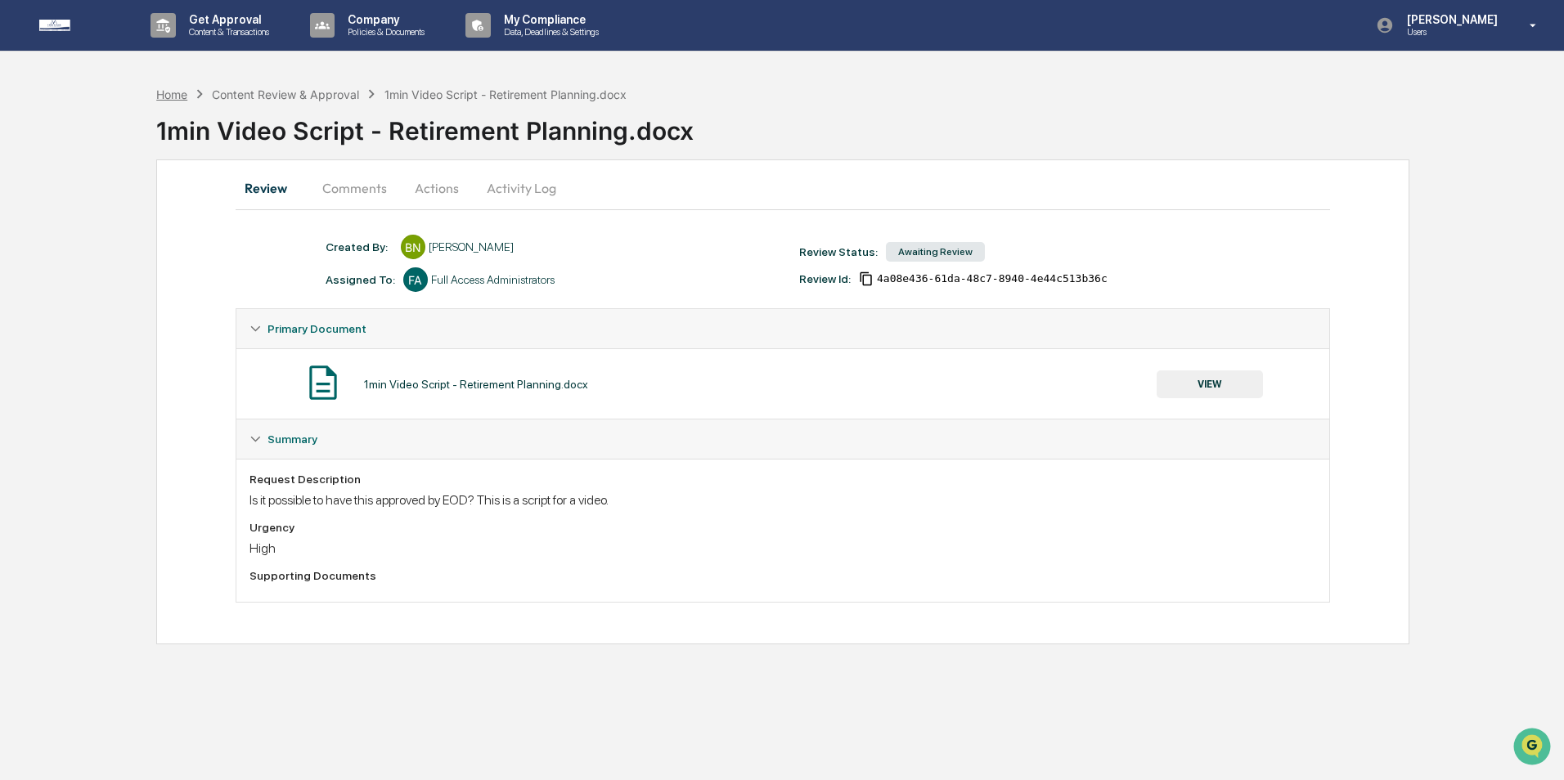
click at [166, 97] on div "Home" at bounding box center [171, 95] width 31 height 14
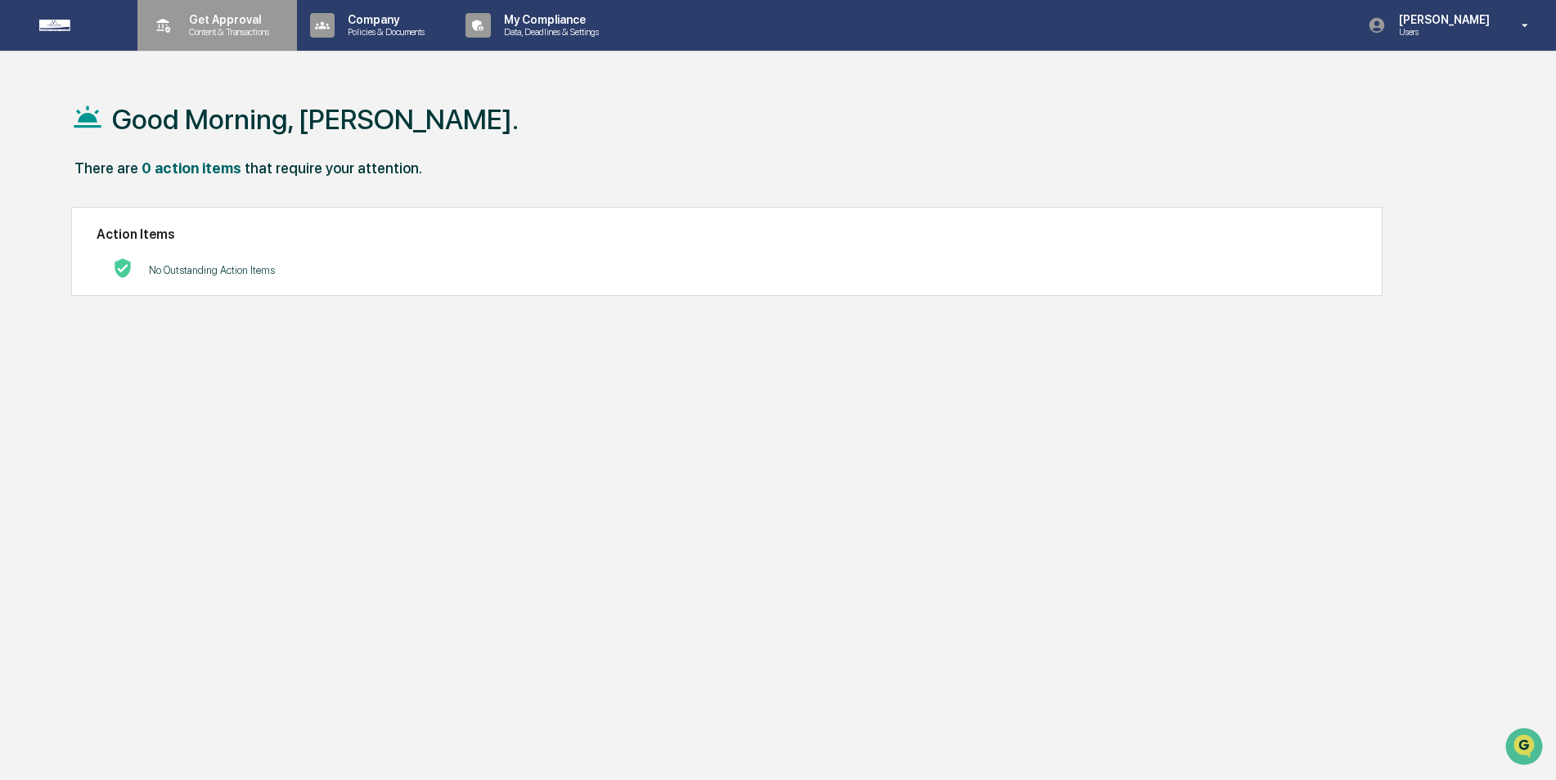
click at [196, 24] on p "Get Approval" at bounding box center [226, 19] width 101 height 13
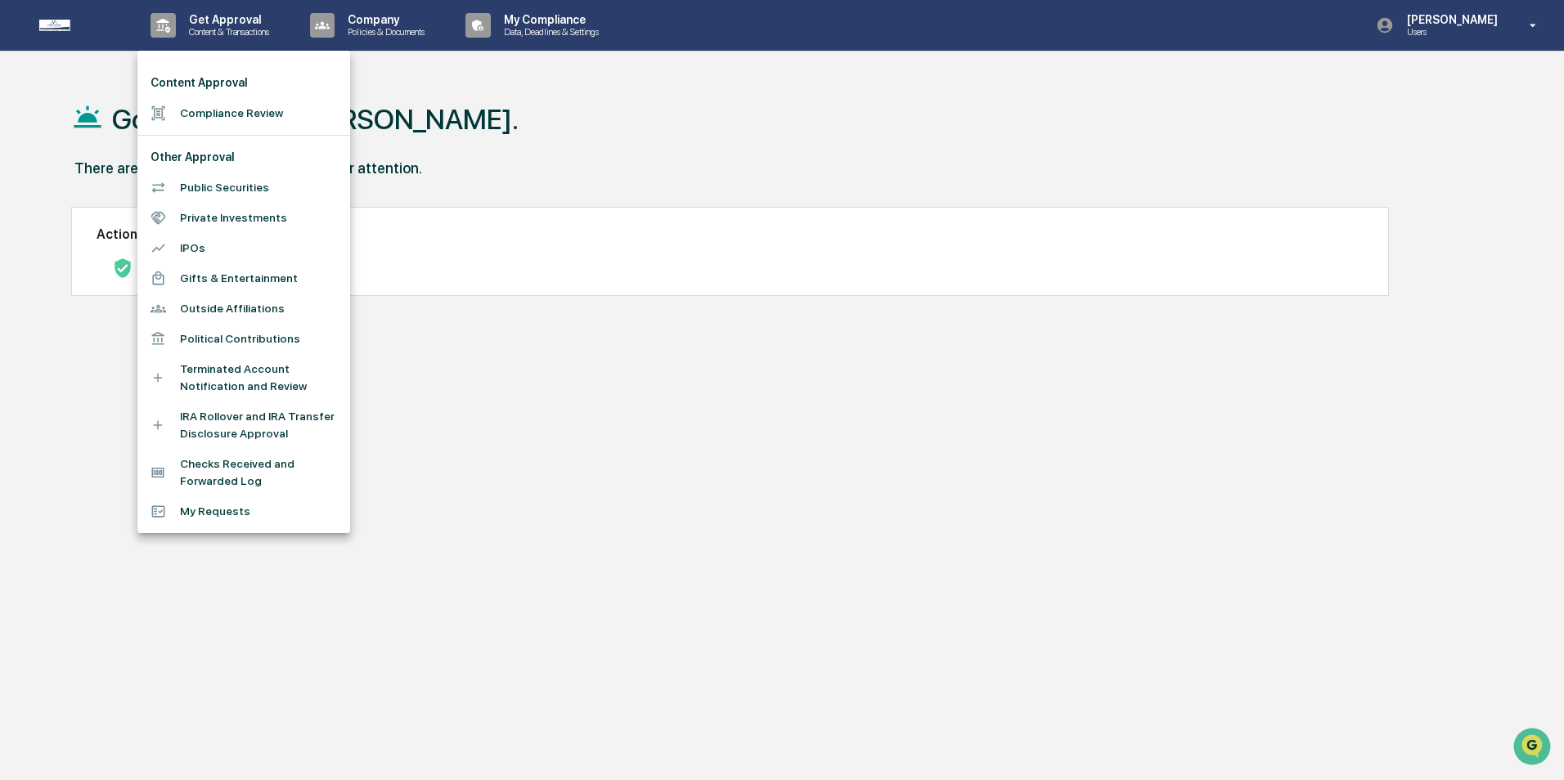
click at [182, 118] on li "Compliance Review" at bounding box center [243, 113] width 213 height 30
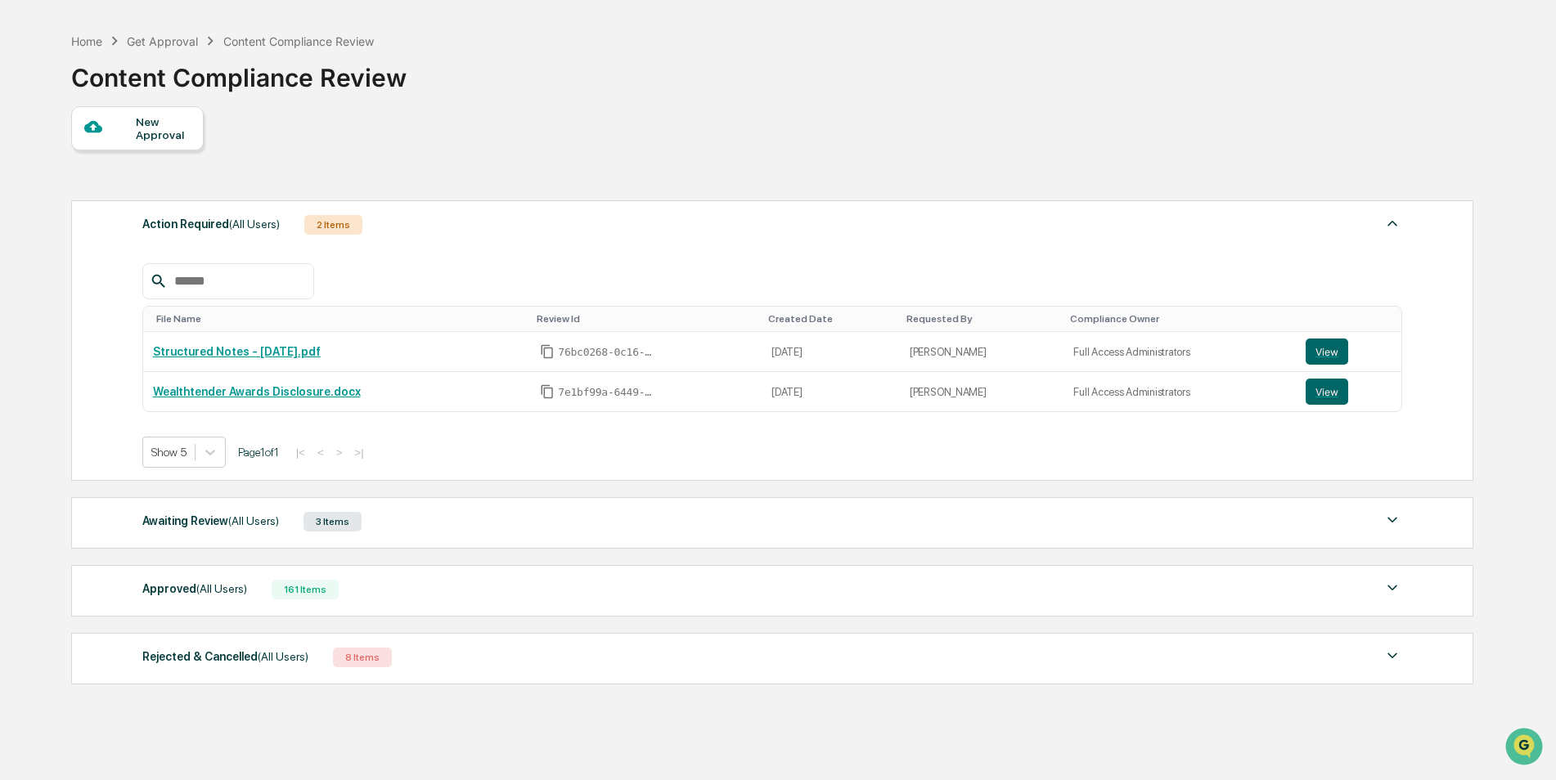
scroll to position [82, 0]
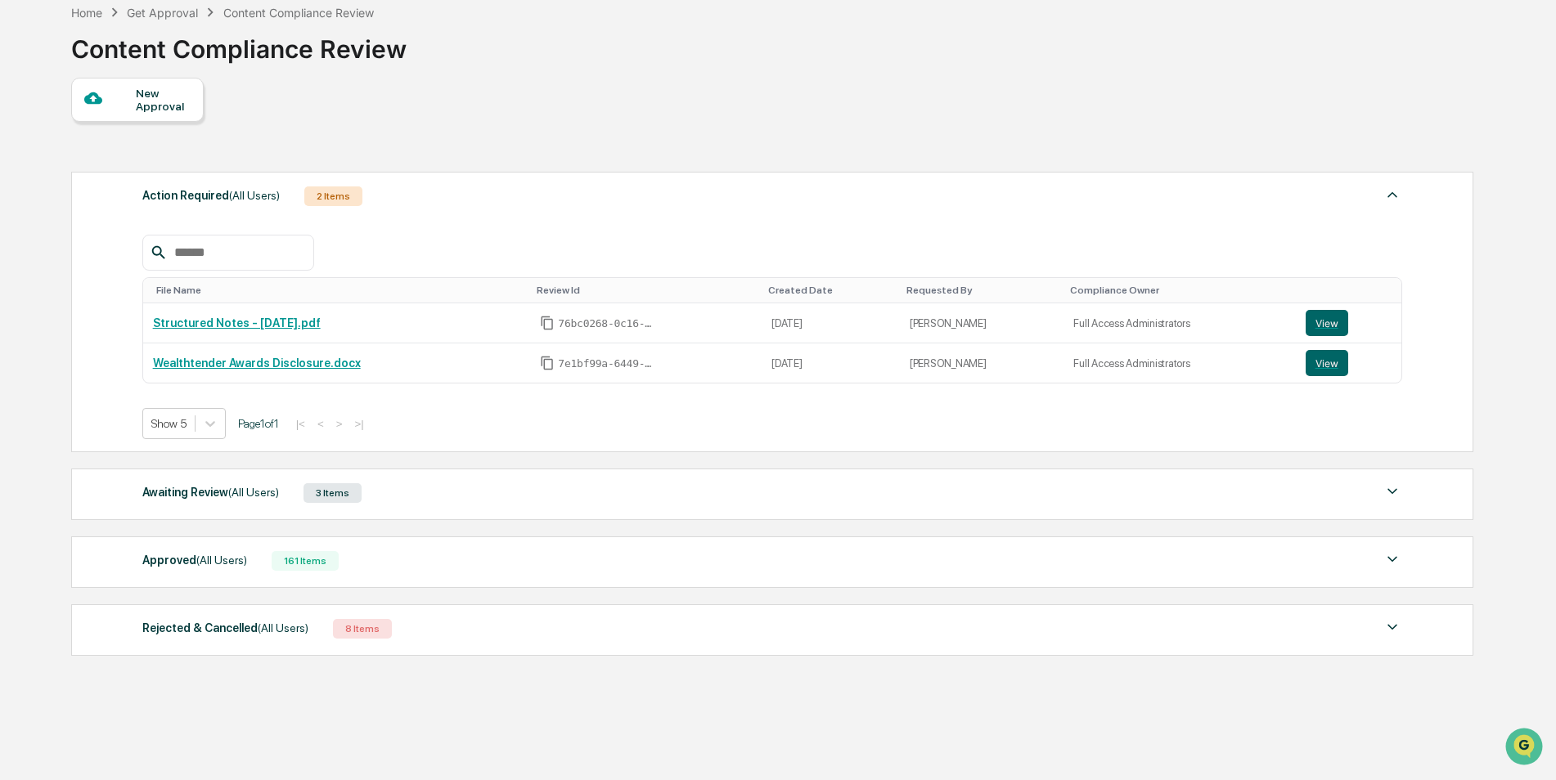
click at [173, 559] on div "Approved (All Users)" at bounding box center [194, 560] width 105 height 21
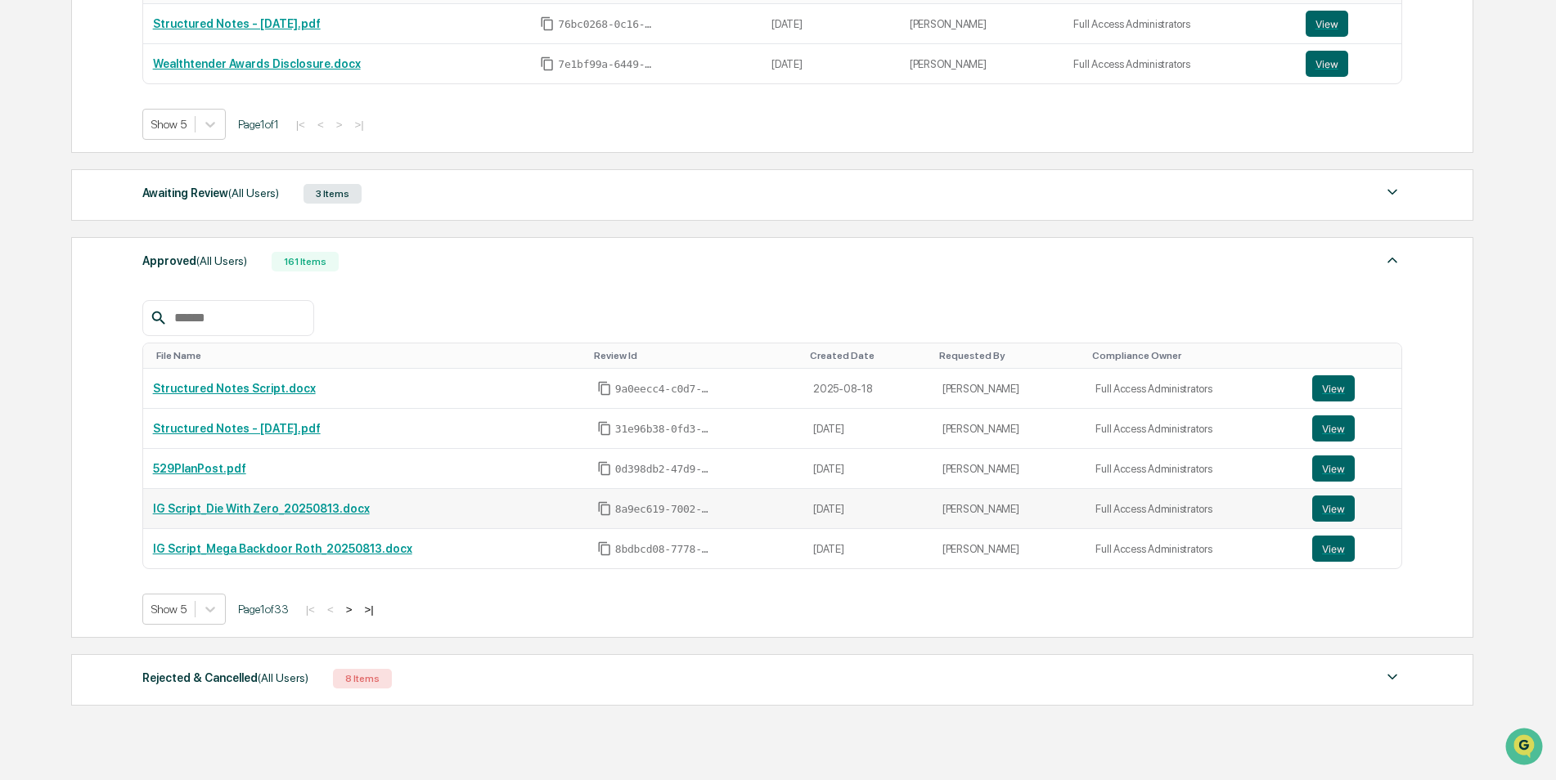
scroll to position [409, 0]
